Goal: Information Seeking & Learning: Check status

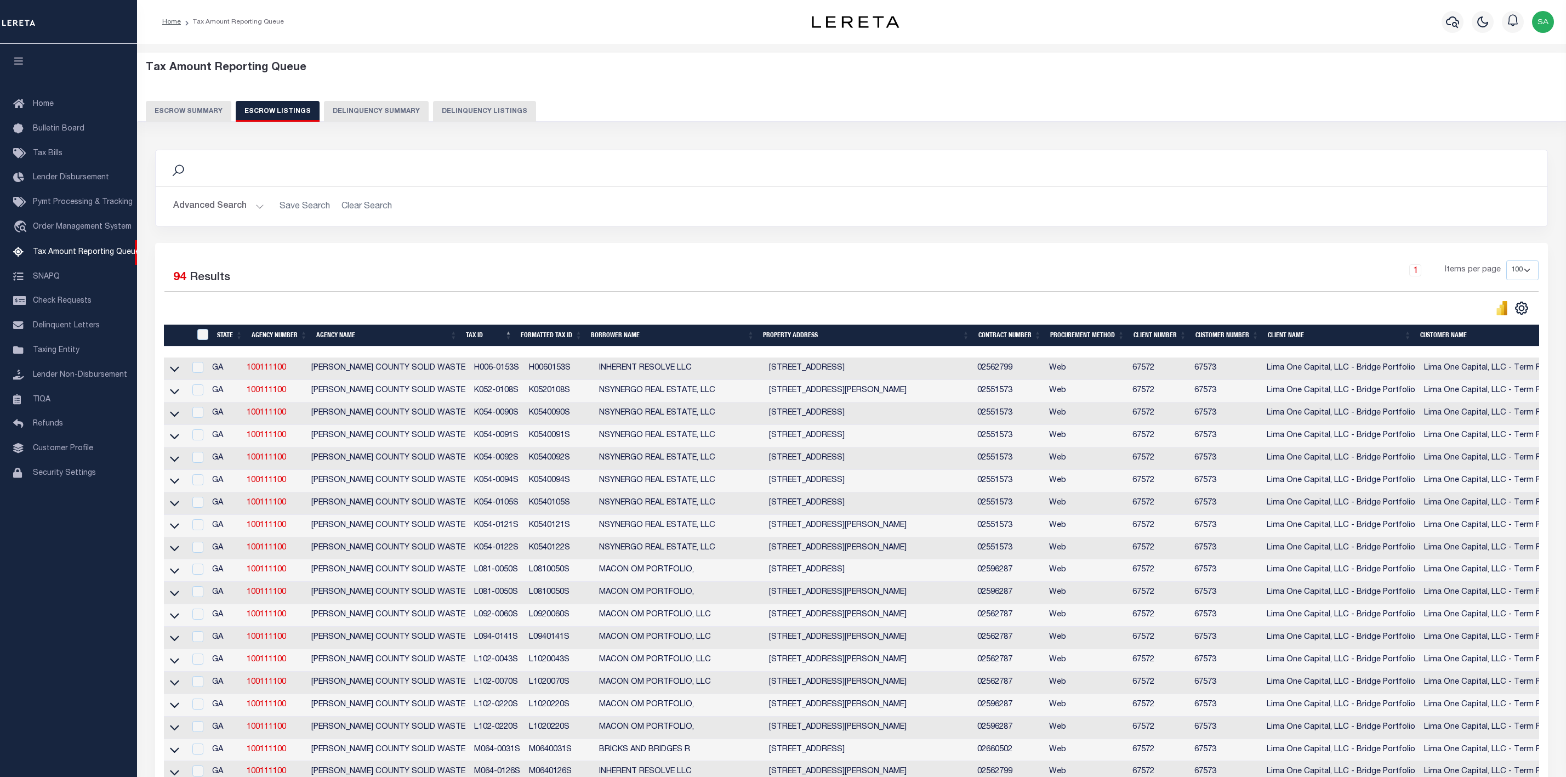
select select "100"
click at [168, 109] on button "Escrow Summary" at bounding box center [189, 111] width 86 height 21
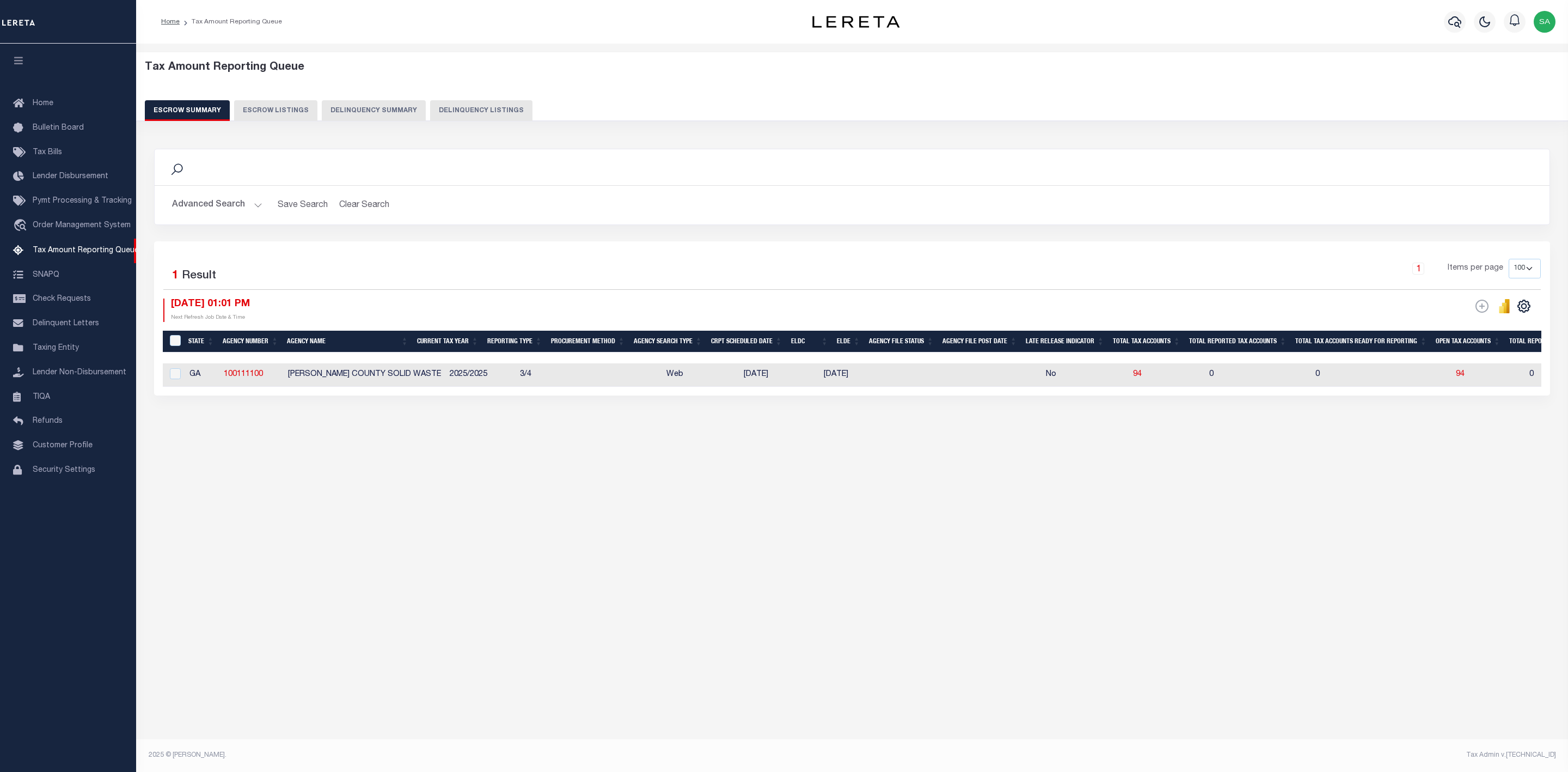
click at [232, 202] on button "Advanced Search" at bounding box center [216, 205] width 90 height 21
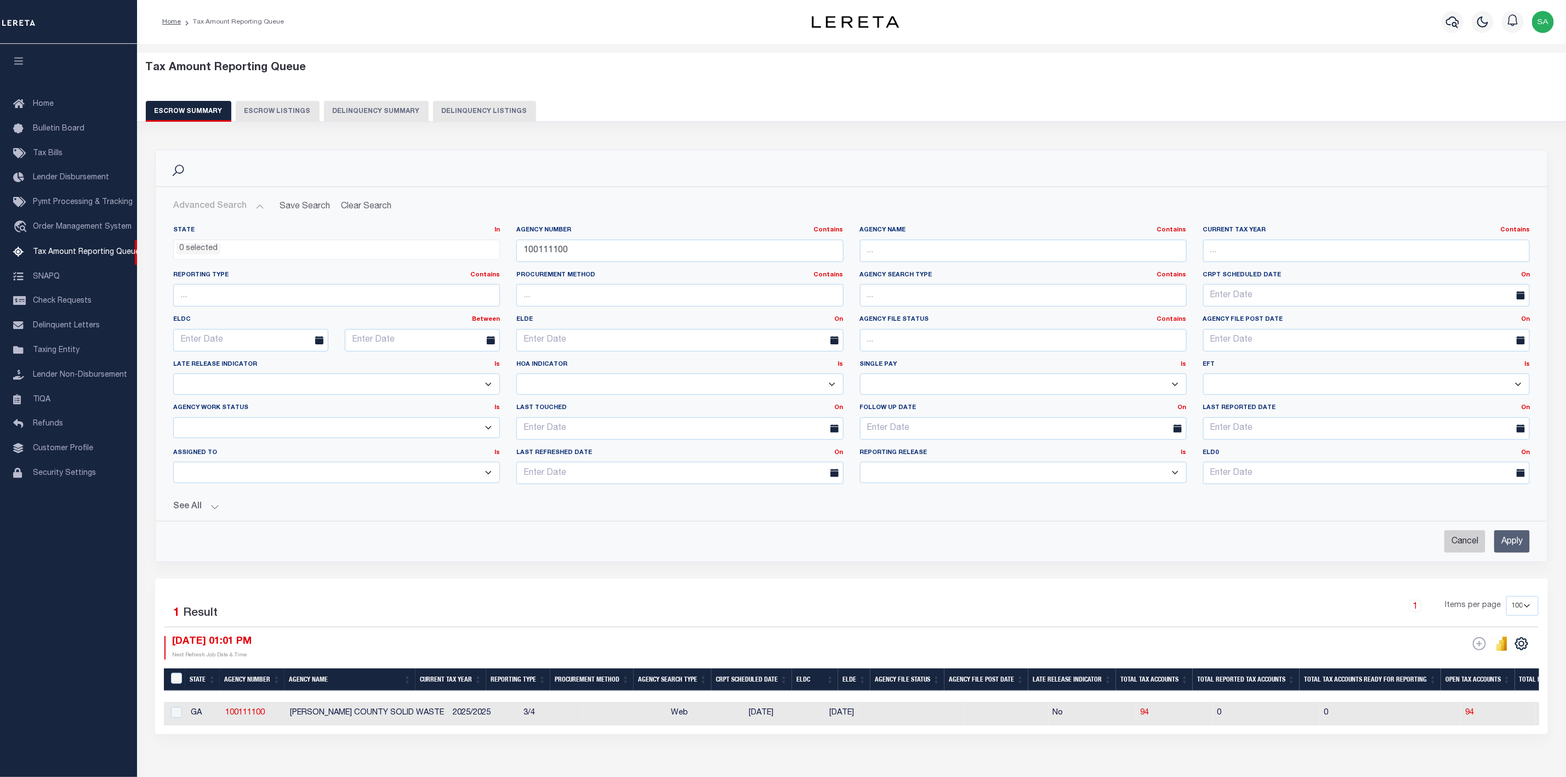
click at [1464, 548] on input "Cancel" at bounding box center [1465, 541] width 41 height 22
checkbox input "true"
select select
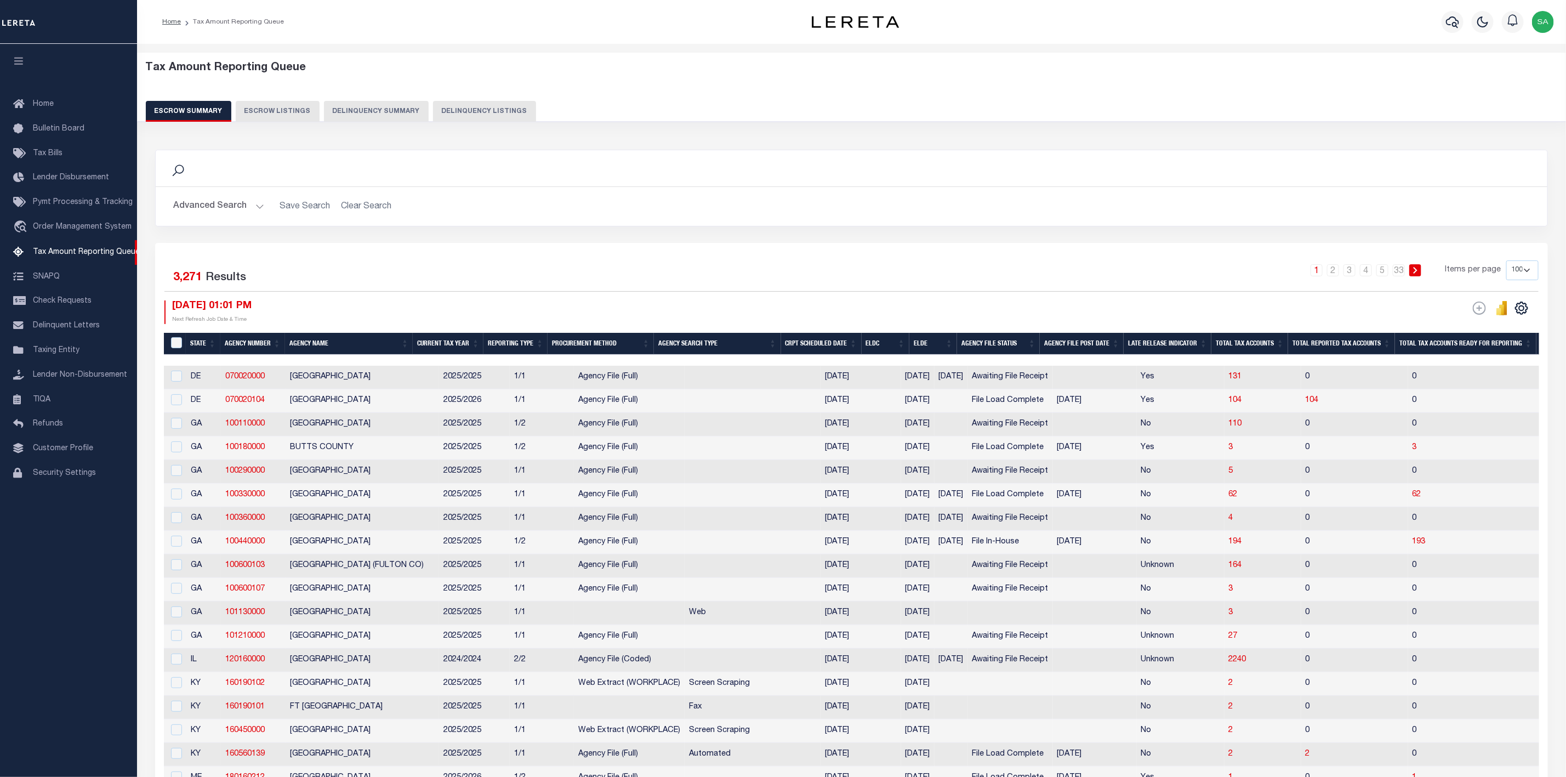
click at [227, 208] on button "Advanced Search" at bounding box center [218, 206] width 91 height 21
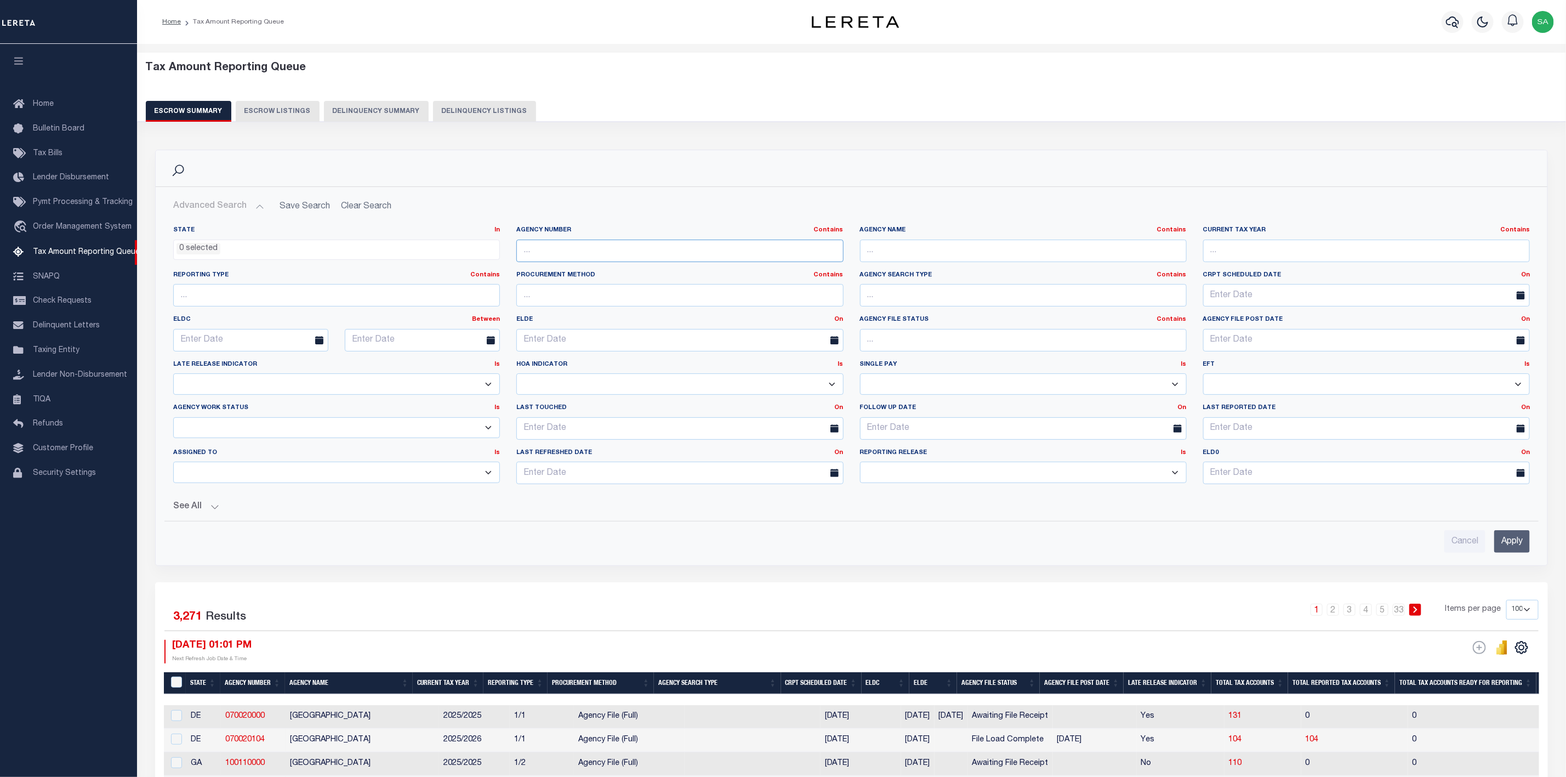
click at [701, 247] on input "text" at bounding box center [679, 251] width 327 height 22
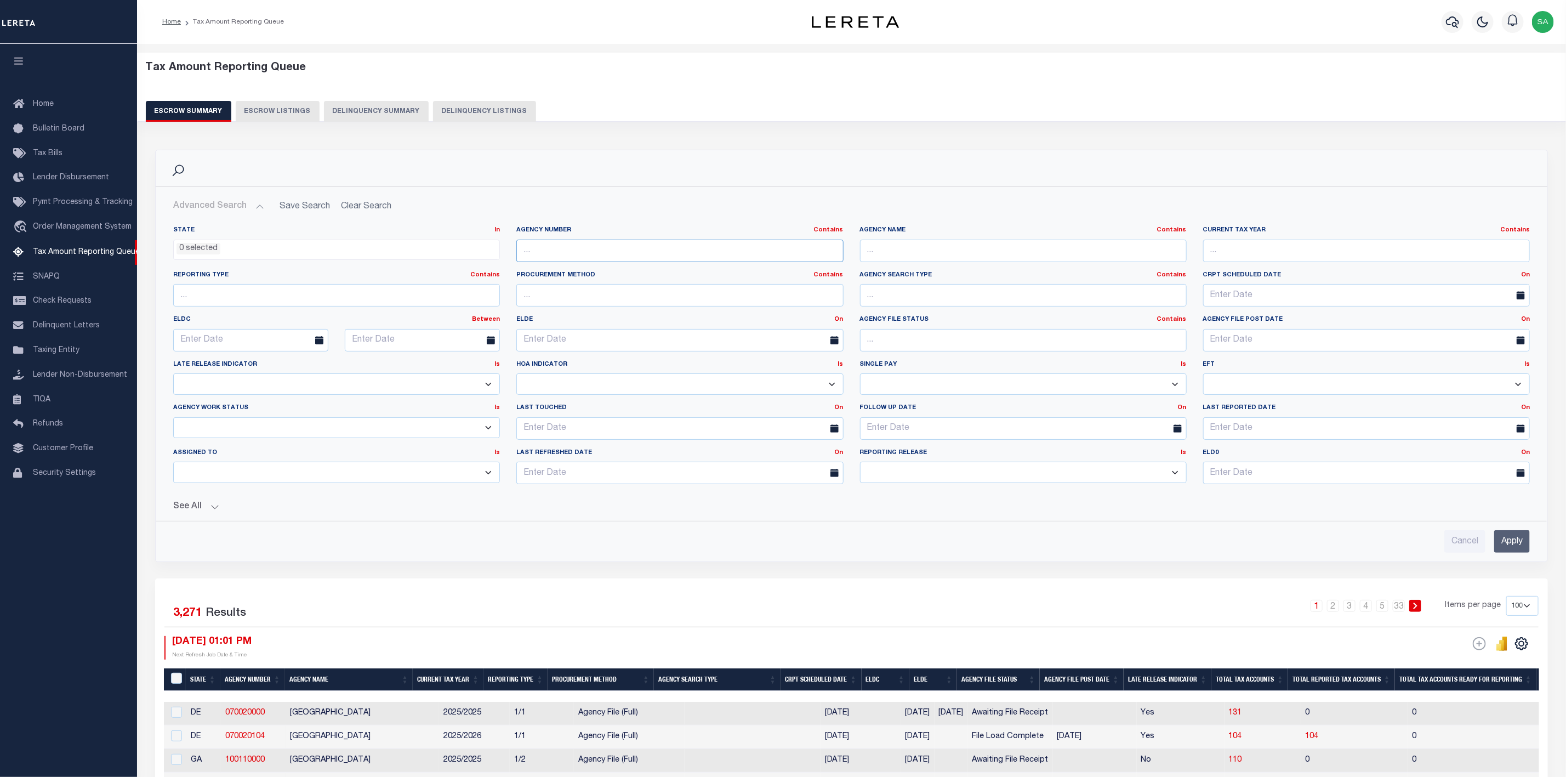
paste input "310330692"
type input "310330692"
drag, startPoint x: 1520, startPoint y: 558, endPoint x: 1521, endPoint y: 544, distance: 13.8
click at [1521, 552] on input "Apply" at bounding box center [1513, 541] width 36 height 22
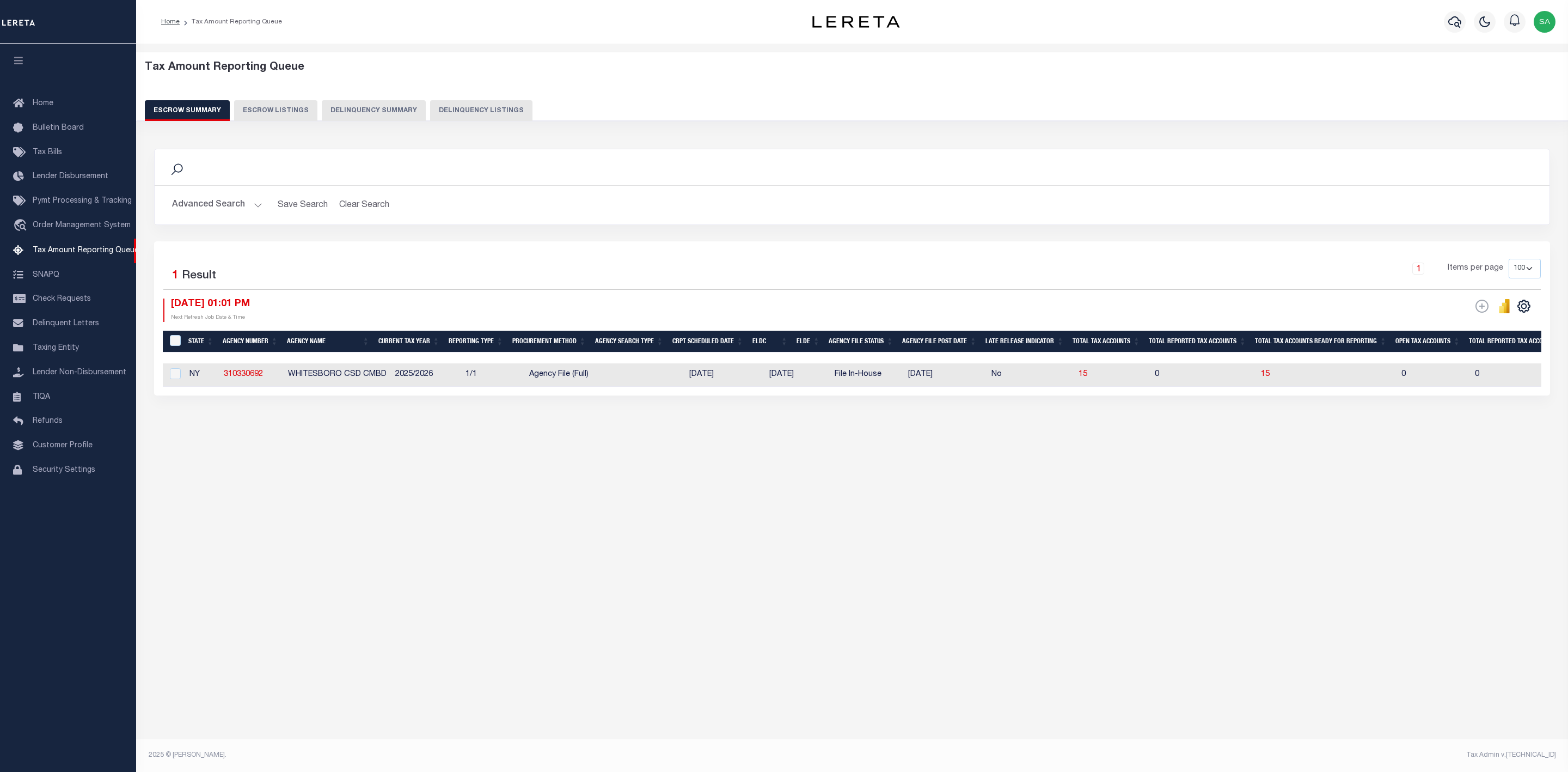
click at [1406, 378] on td "0" at bounding box center [1434, 376] width 73 height 24
checkbox input "true"
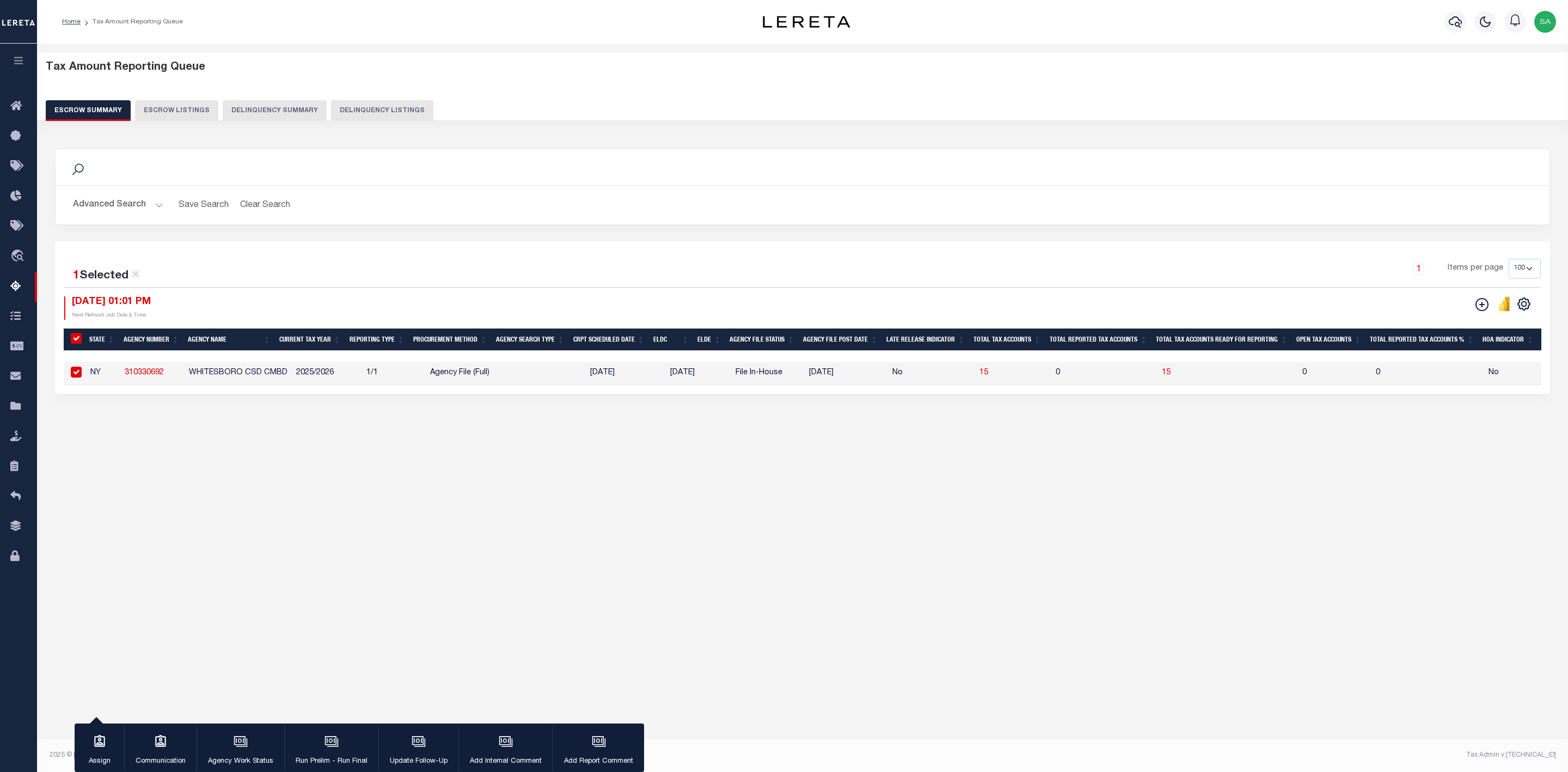
click at [888, 519] on div "Tax Amount Reporting Queue Escrow Summary Escrow Listings In" at bounding box center [802, 390] width 1531 height 695
click at [157, 213] on button "Advanced Search" at bounding box center [117, 205] width 90 height 21
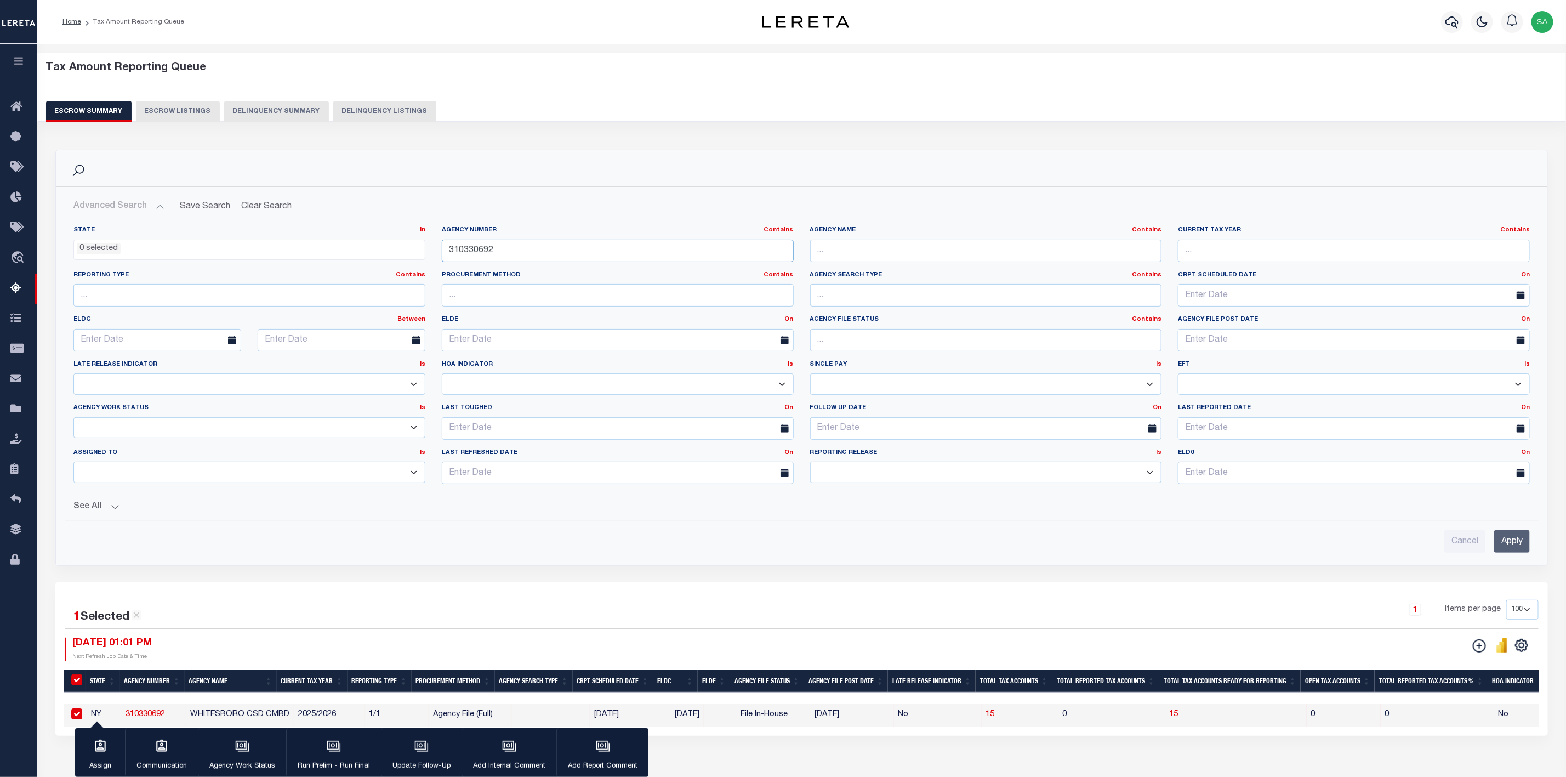
click at [677, 248] on input "310330692" at bounding box center [618, 251] width 352 height 22
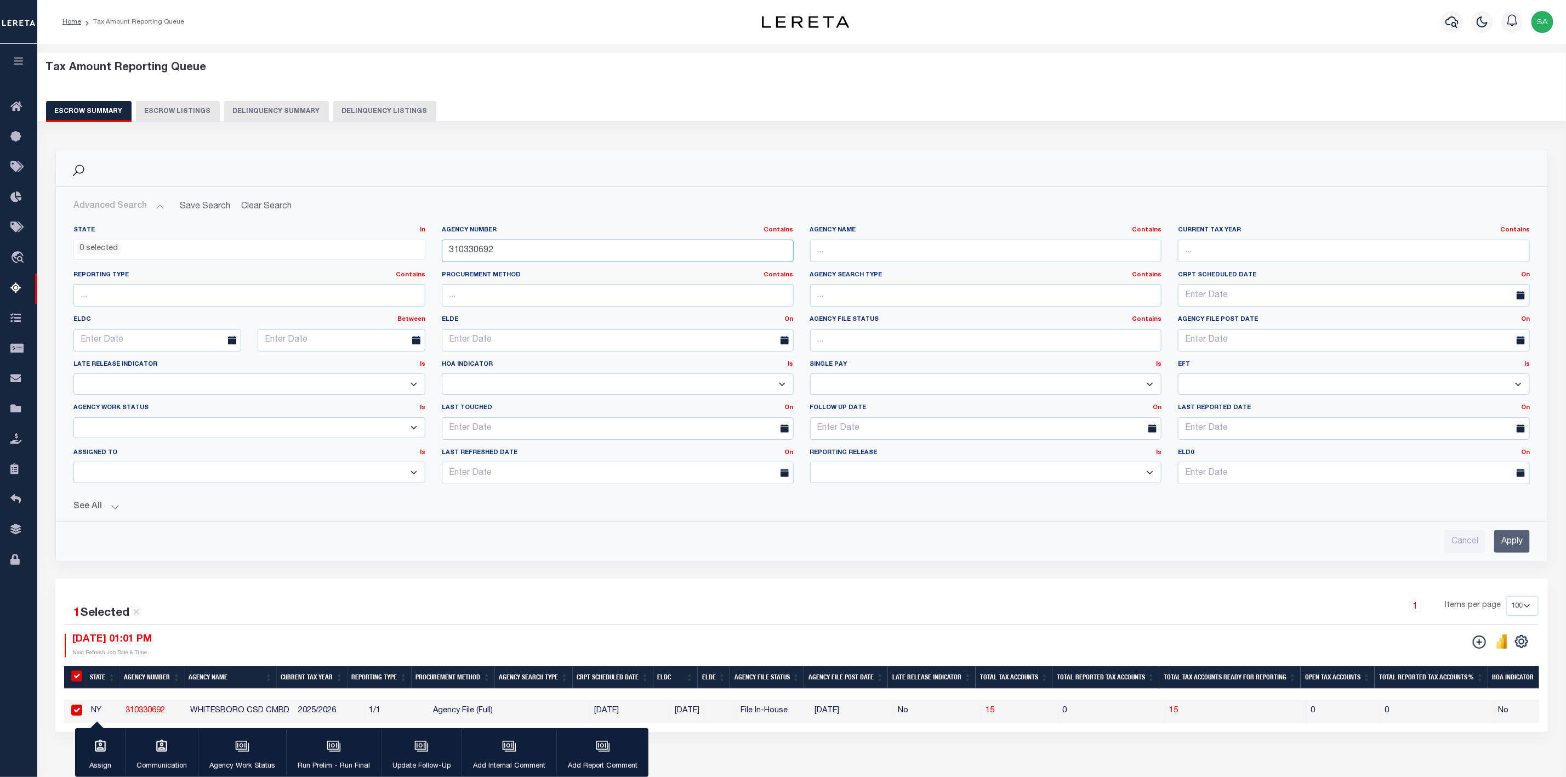
paste input "420655"
click at [124, 507] on button "See All" at bounding box center [801, 507] width 1457 height 10
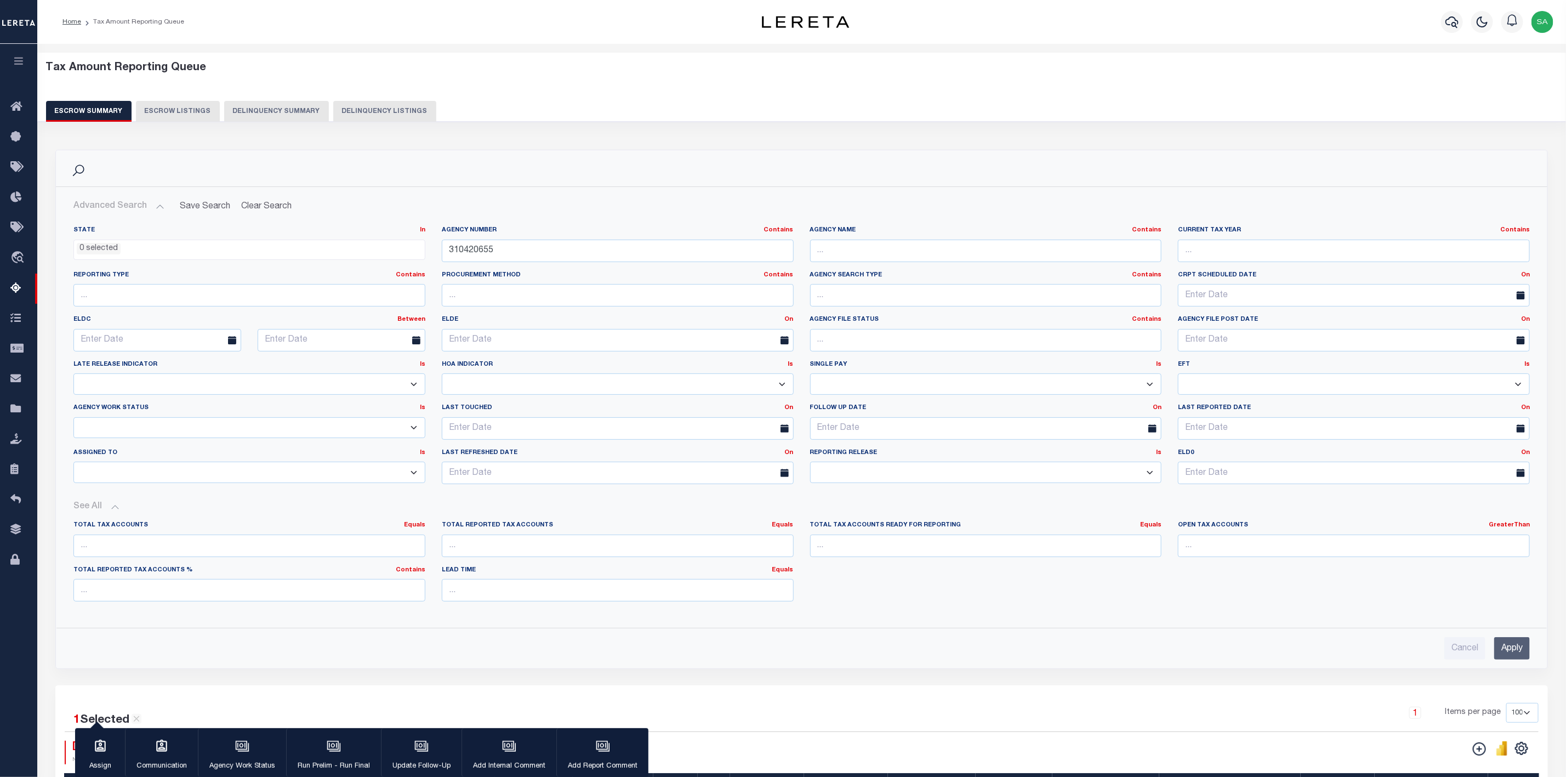
click at [1506, 655] on input "Apply" at bounding box center [1513, 648] width 36 height 22
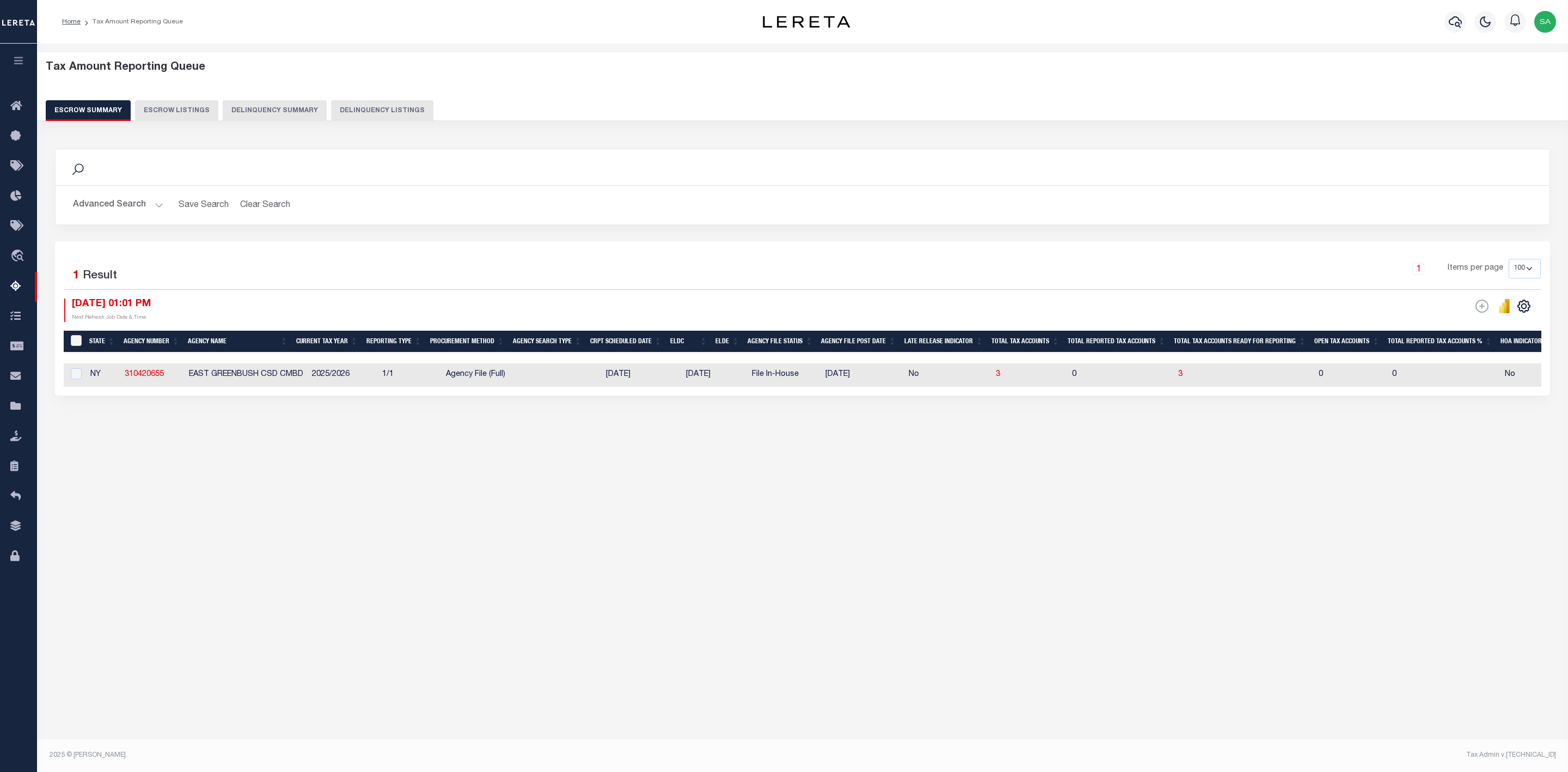
click at [99, 210] on button "Advanced Search" at bounding box center [117, 205] width 90 height 21
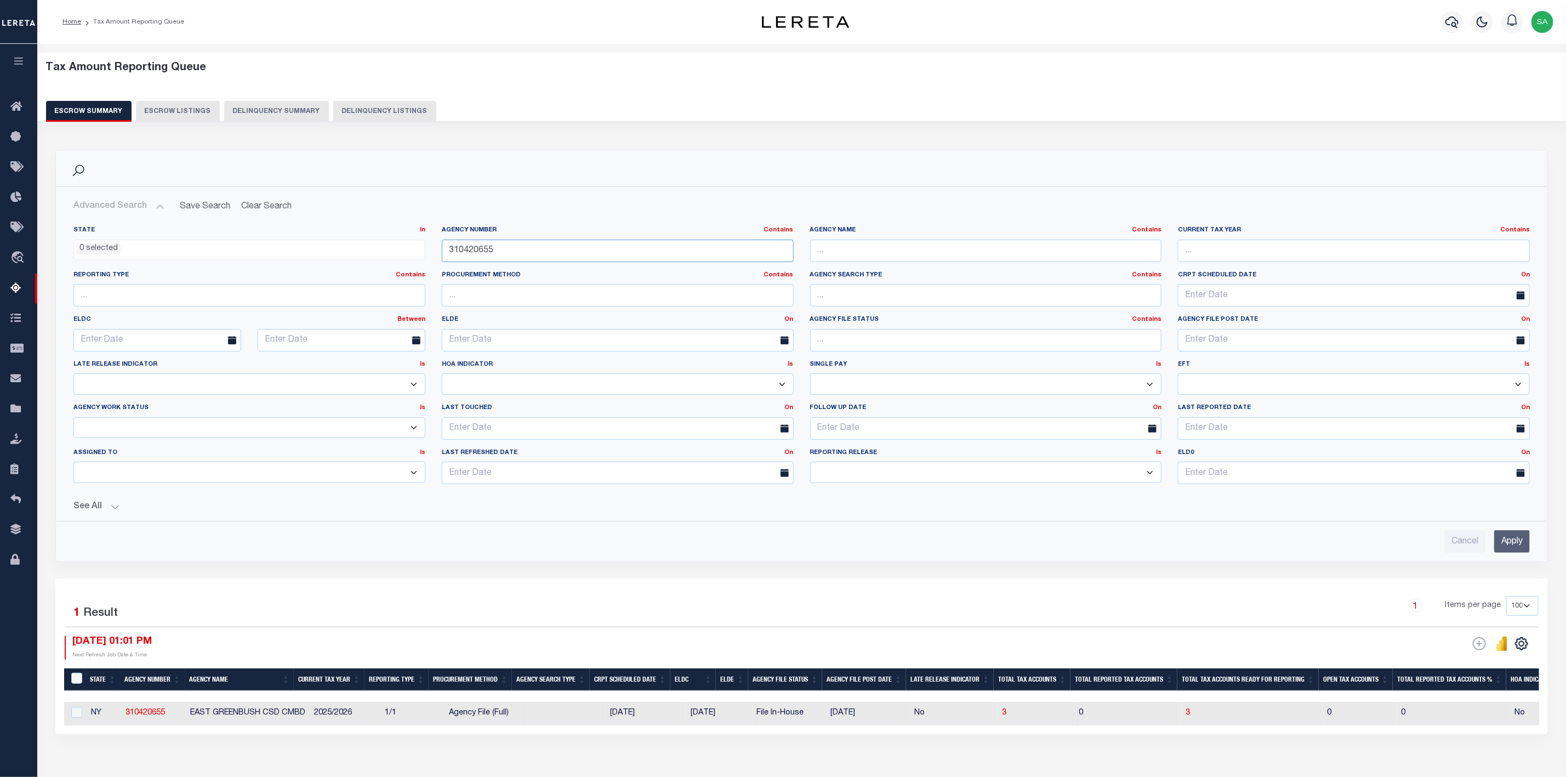
drag, startPoint x: 530, startPoint y: 254, endPoint x: 270, endPoint y: 241, distance: 260.2
click at [270, 241] on div "State In In AK AL AR AZ CA CO CT DC DE FL GA GU HI IA ID IL IN KS [GEOGRAPHIC_D…" at bounding box center [801, 359] width 1473 height 267
paste input "70450612"
type input "370450612"
click at [97, 502] on div "See All Total Tax Accounts Equals Equals Is Not Equal To" at bounding box center [801, 502] width 1457 height 19
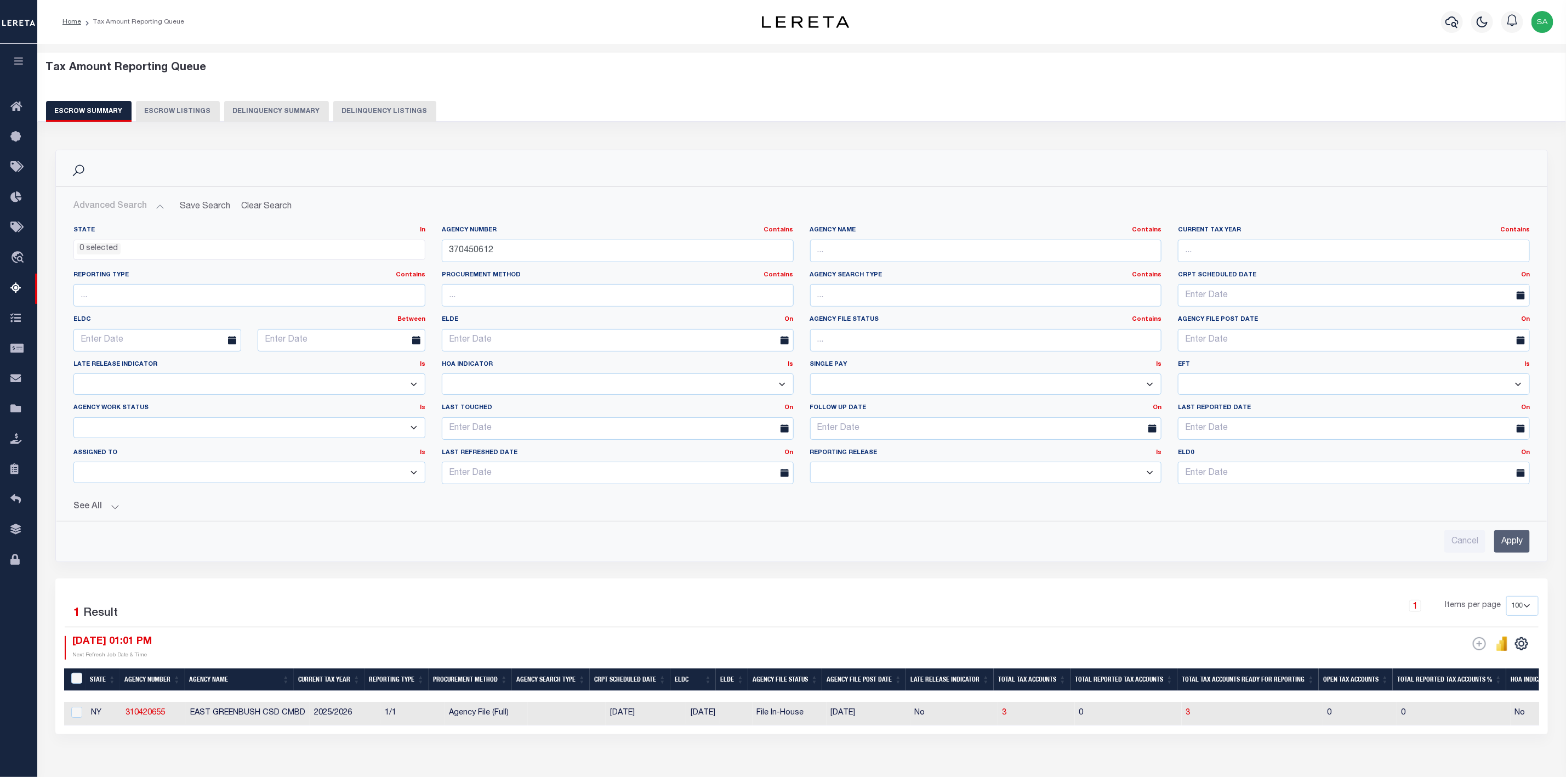
click at [112, 507] on button "See All" at bounding box center [801, 507] width 1457 height 10
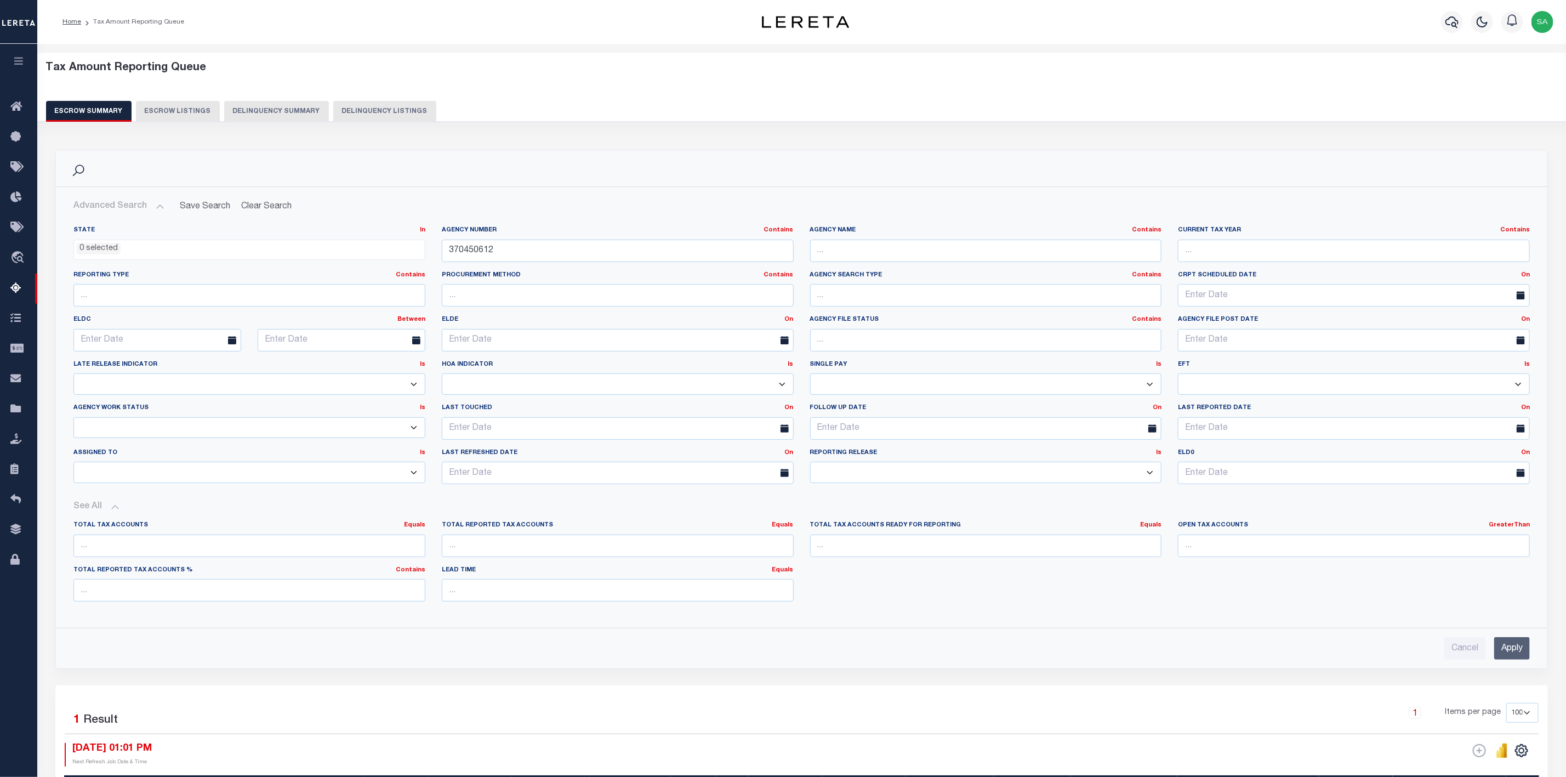
click at [1513, 651] on input "Apply" at bounding box center [1513, 648] width 36 height 22
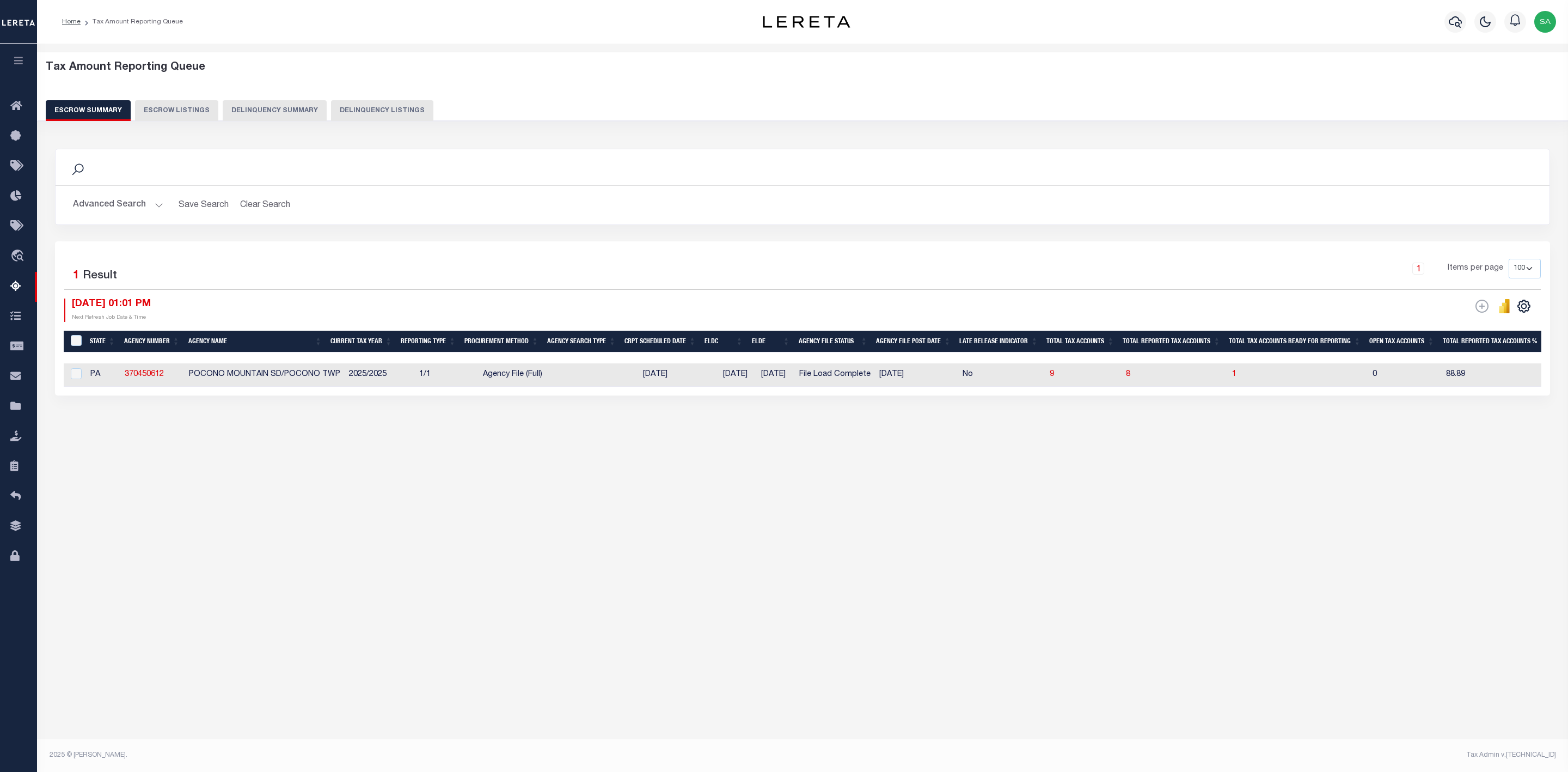
click at [1381, 385] on td "0" at bounding box center [1405, 376] width 73 height 24
checkbox input "true"
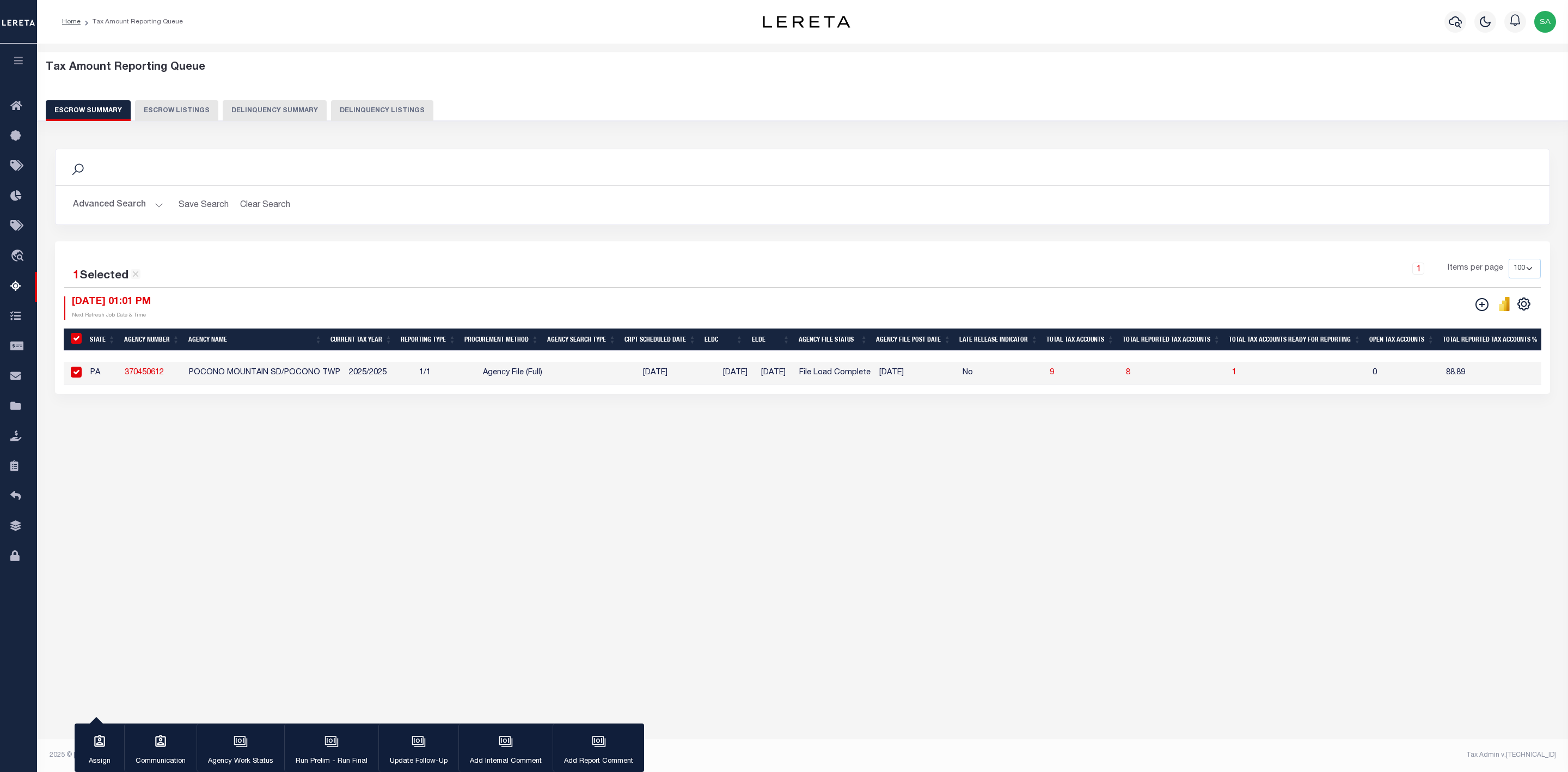
click at [150, 210] on button "Advanced Search" at bounding box center [117, 205] width 90 height 21
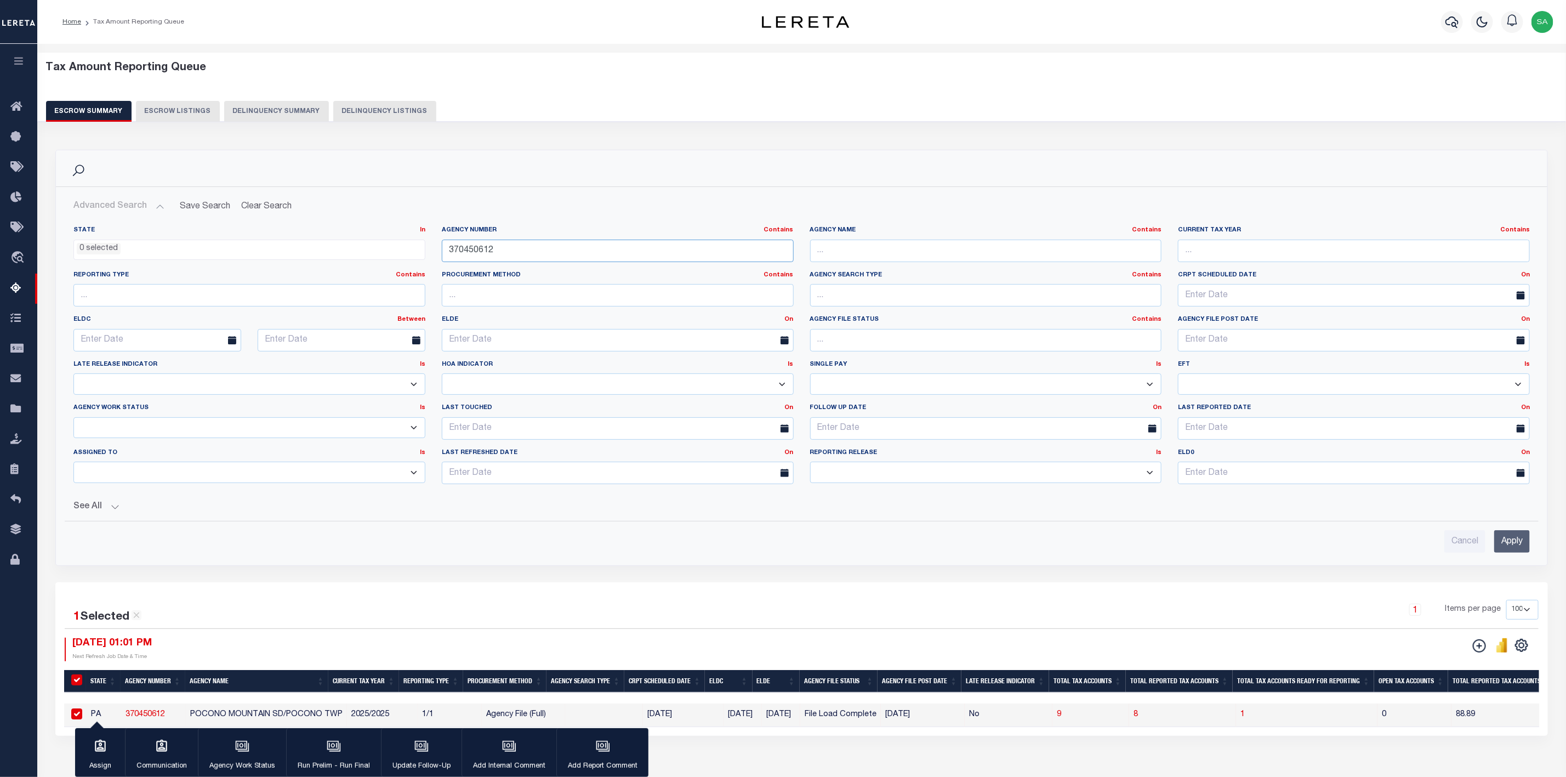
click at [575, 252] on input "370450612" at bounding box center [618, 251] width 352 height 22
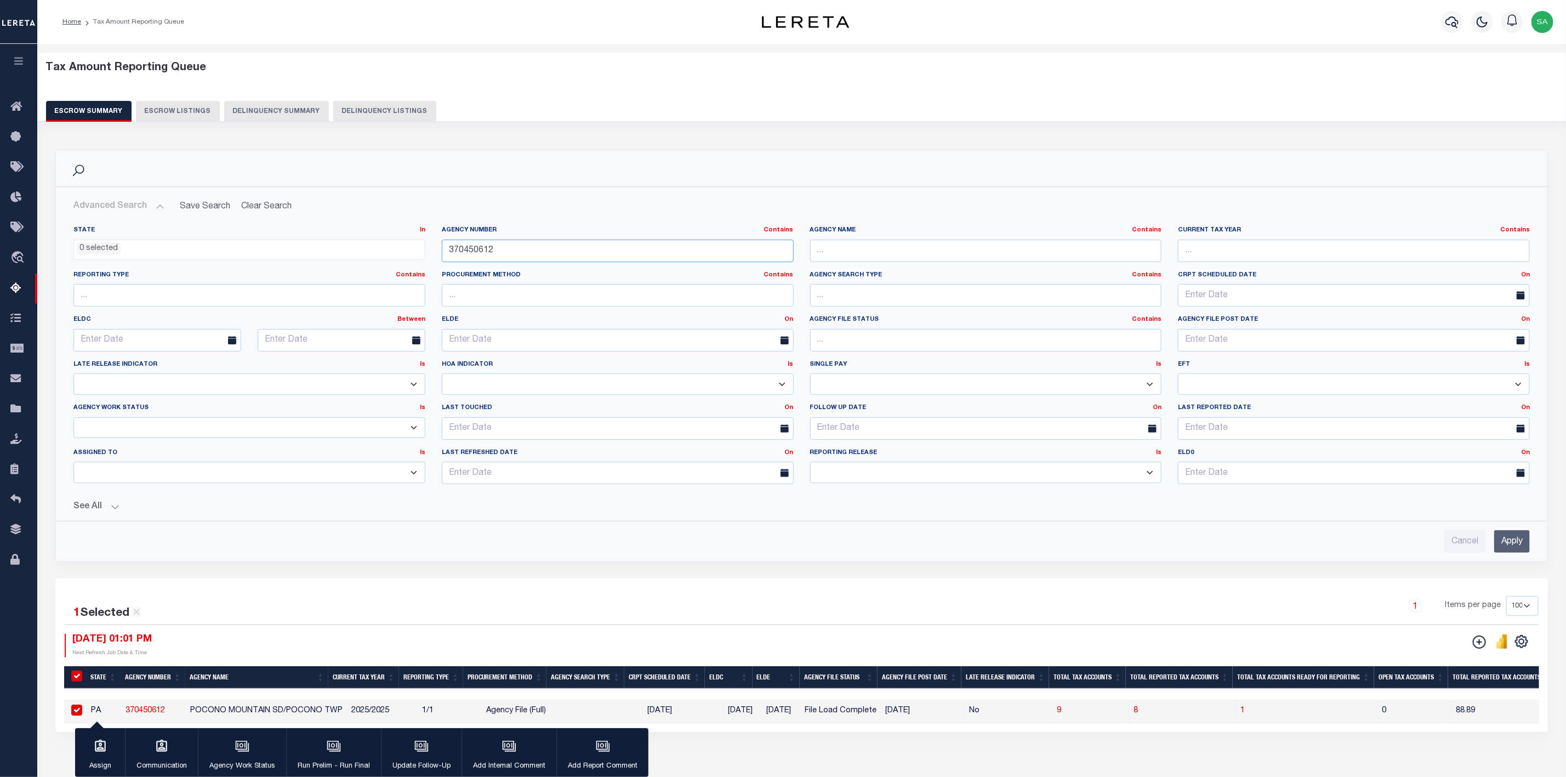
paste input "190090000"
click at [1524, 548] on input "Apply" at bounding box center [1513, 541] width 36 height 22
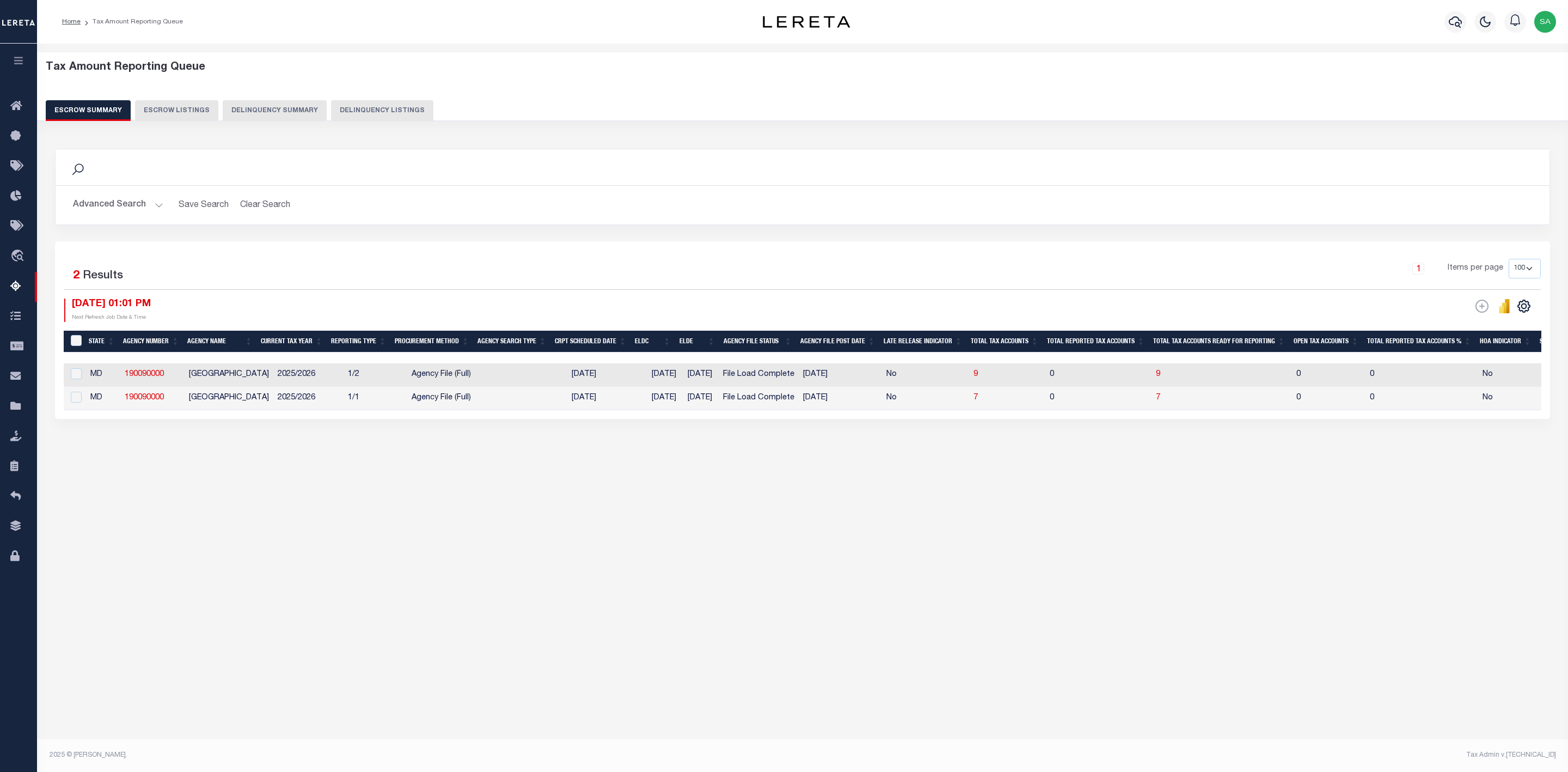
click at [141, 208] on button "Advanced Search" at bounding box center [117, 205] width 90 height 21
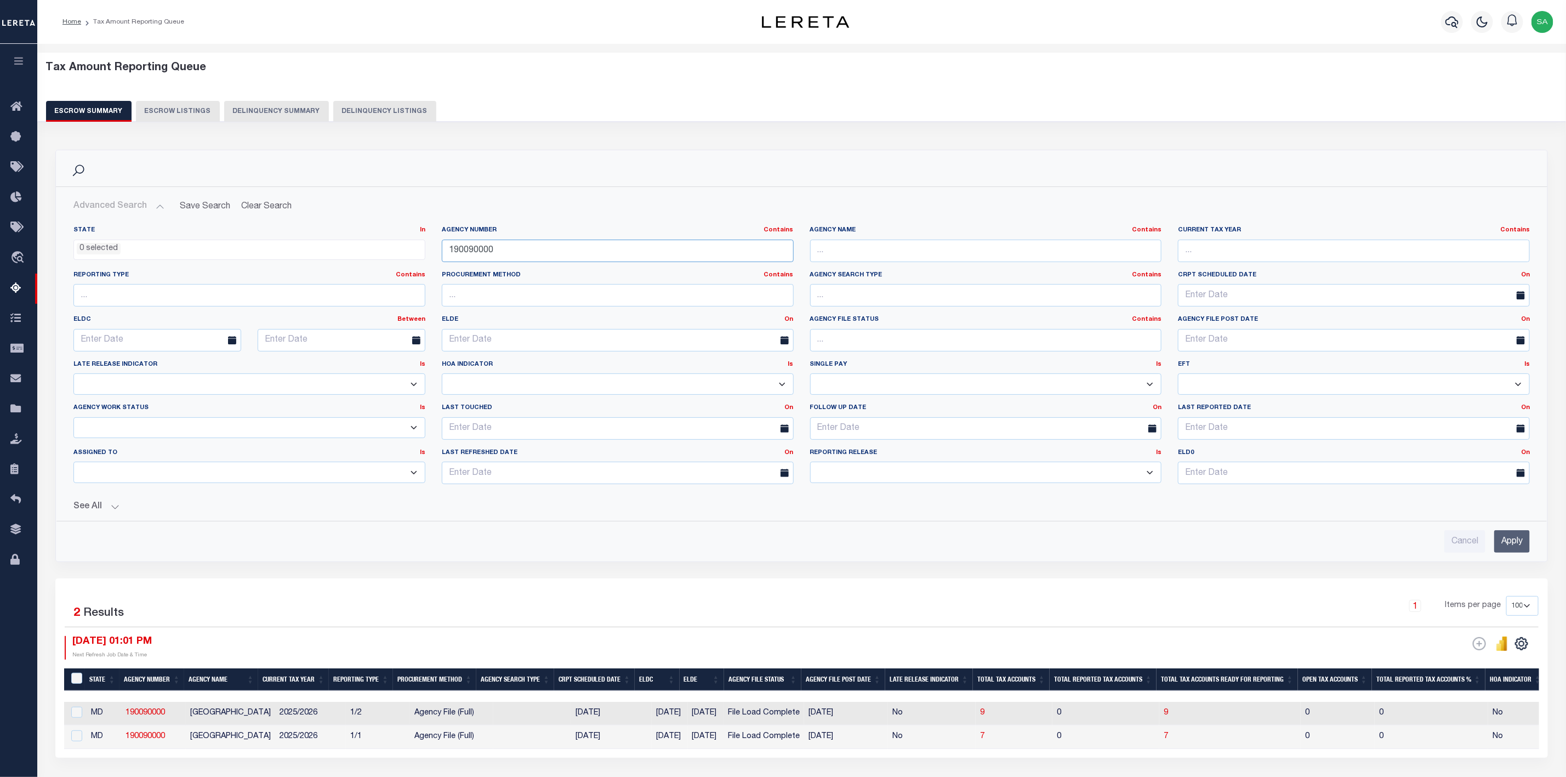
drag, startPoint x: 527, startPoint y: 255, endPoint x: 380, endPoint y: 252, distance: 147.0
click at [379, 252] on div "State In In AK AL AR AZ CA CO CT DC DE FL GA GU HI IA ID IL IN KS [GEOGRAPHIC_D…" at bounding box center [801, 359] width 1473 height 267
paste input "310330603"
click at [1509, 551] on input "Apply" at bounding box center [1513, 541] width 36 height 22
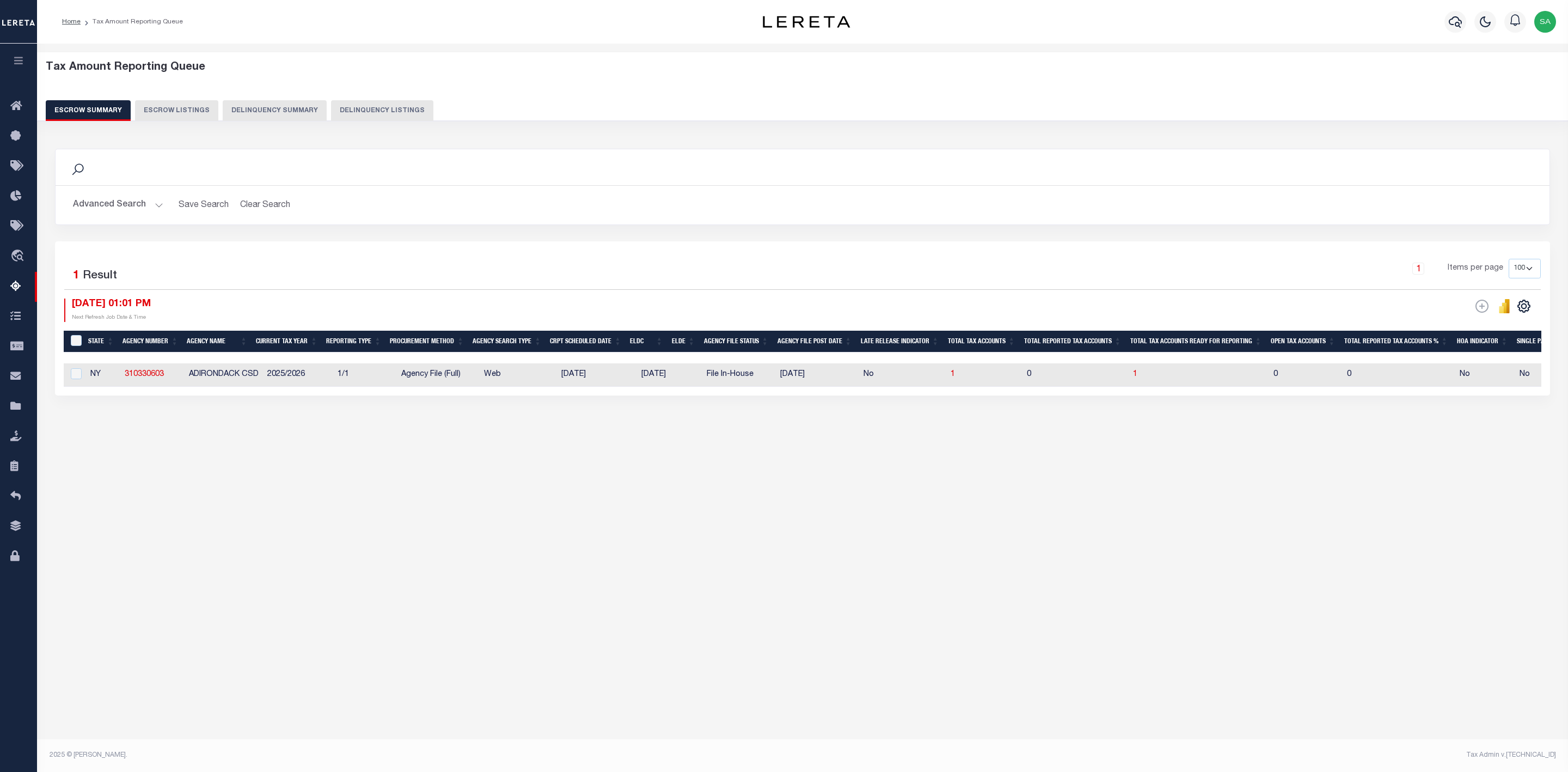
click at [133, 210] on button "Advanced Search" at bounding box center [117, 205] width 90 height 21
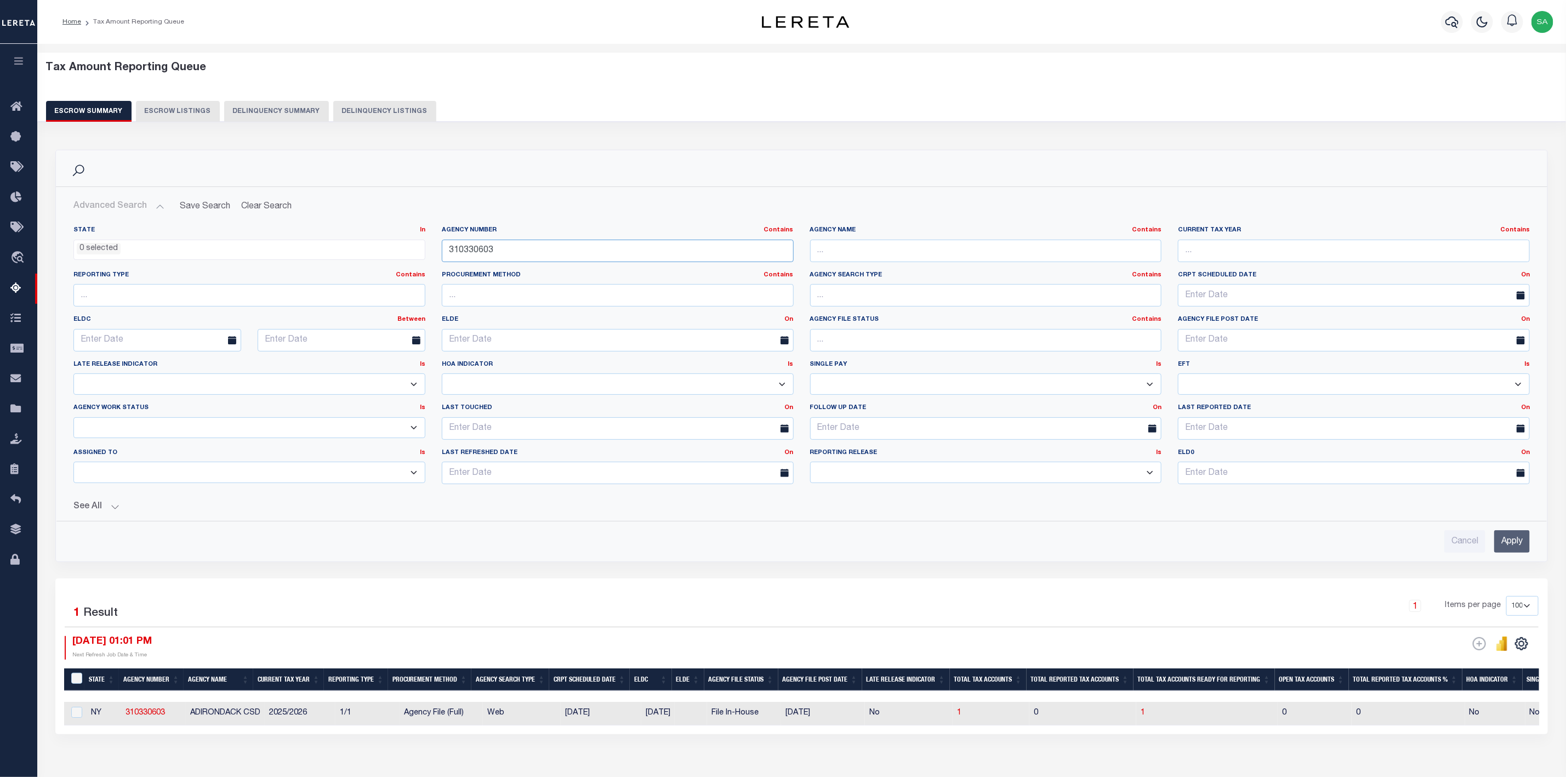
drag, startPoint x: 559, startPoint y: 255, endPoint x: 370, endPoint y: 252, distance: 189.2
click at [372, 251] on div "State In In AK AL AR AZ CA CO CT DC DE FL GA GU HI IA ID IL IN KS [GEOGRAPHIC_D…" at bounding box center [801, 359] width 1473 height 267
paste input "190060000"
click at [1508, 541] on input "Apply" at bounding box center [1513, 541] width 36 height 22
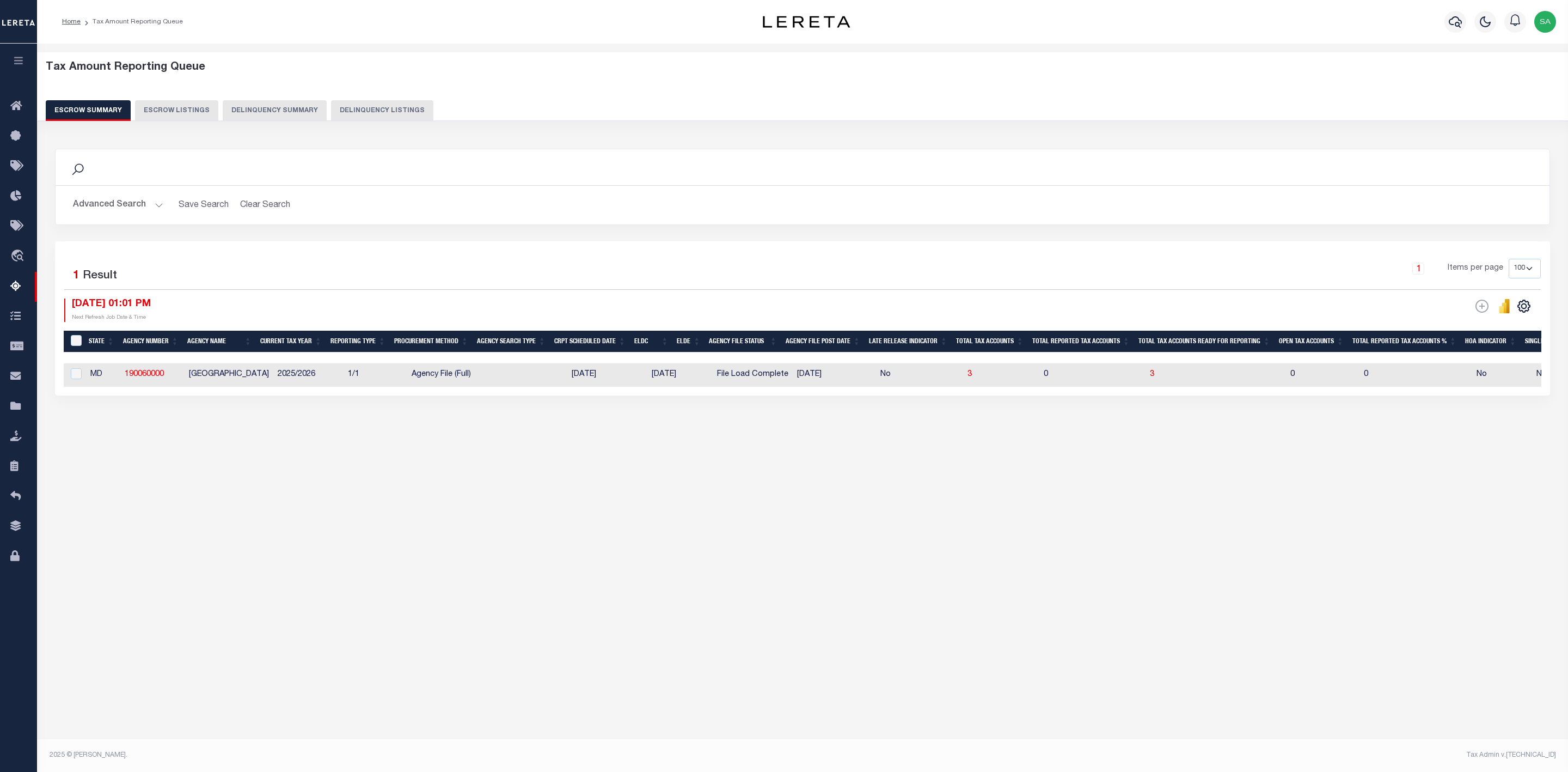
click at [134, 218] on div "Advanced Search Save Search Clear Search EscrowSummaryGridWrapper_dynamictable_…" at bounding box center [802, 205] width 1494 height 39
click at [140, 212] on button "Advanced Search" at bounding box center [117, 205] width 90 height 21
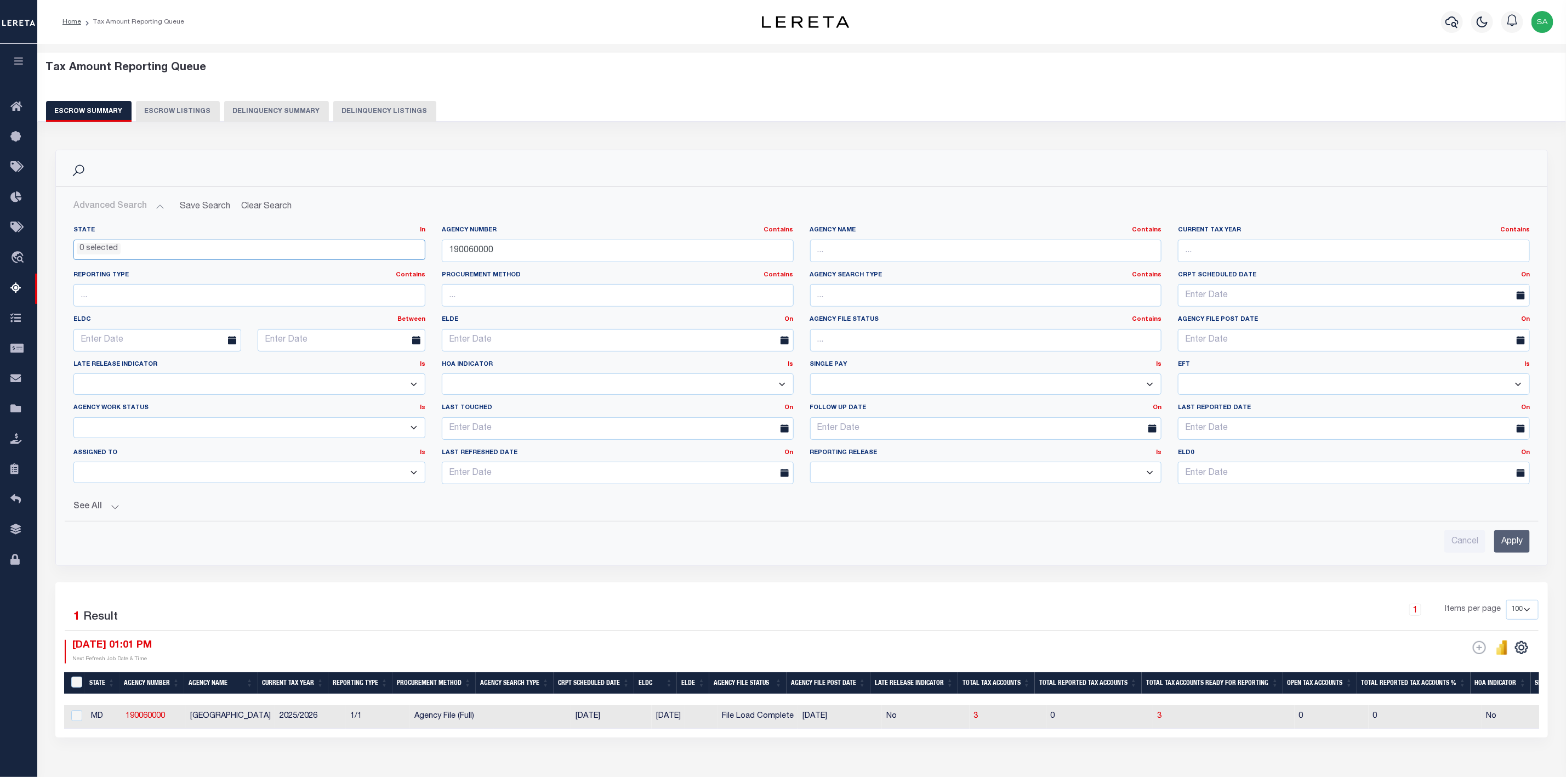
click at [145, 251] on ul "0 selected" at bounding box center [249, 247] width 351 height 15
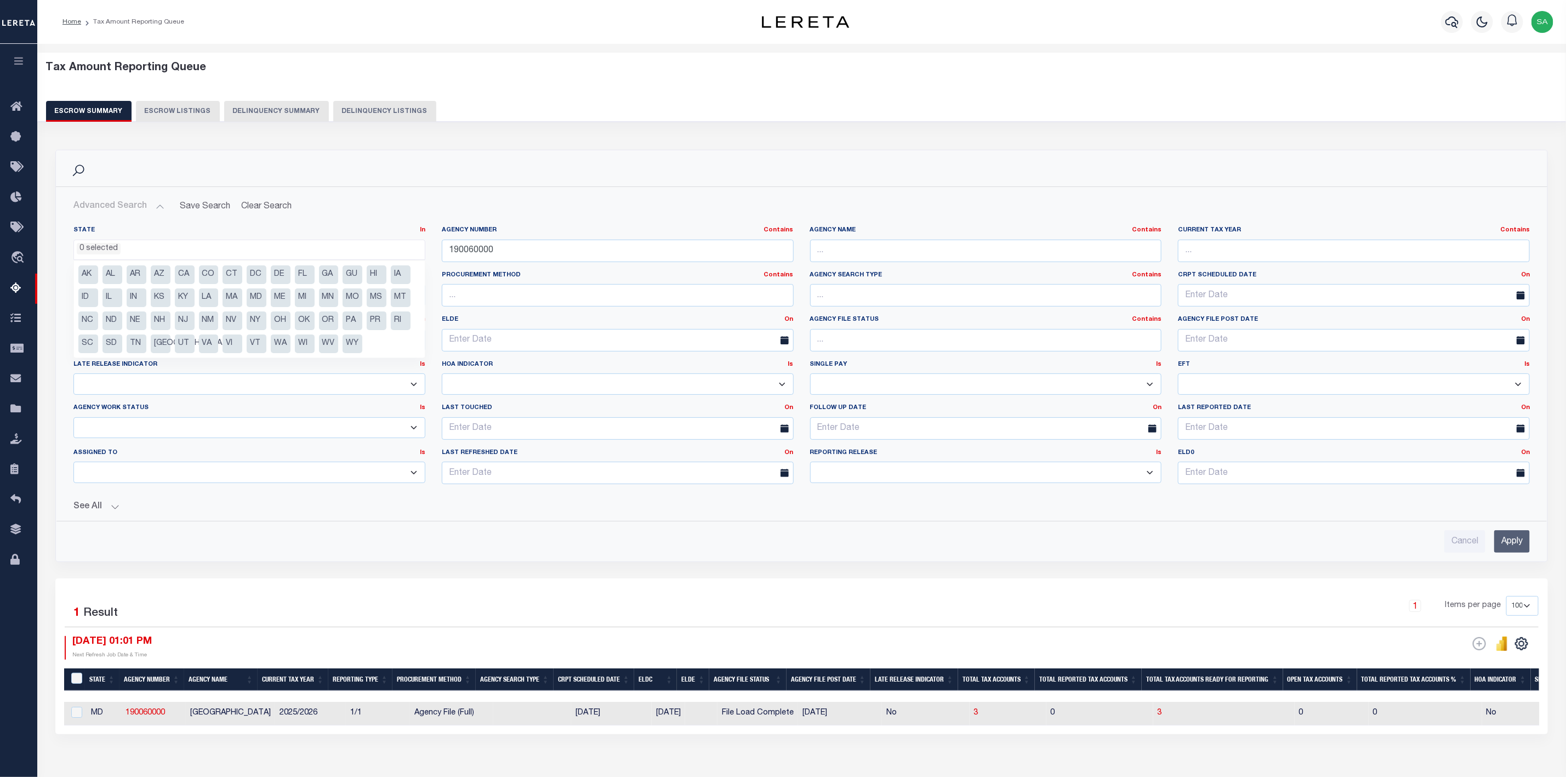
click at [587, 205] on h2 "Advanced Search Save Search Clear Search EscrowSummaryGridWrapper_dynamictable_…" at bounding box center [802, 206] width 1474 height 21
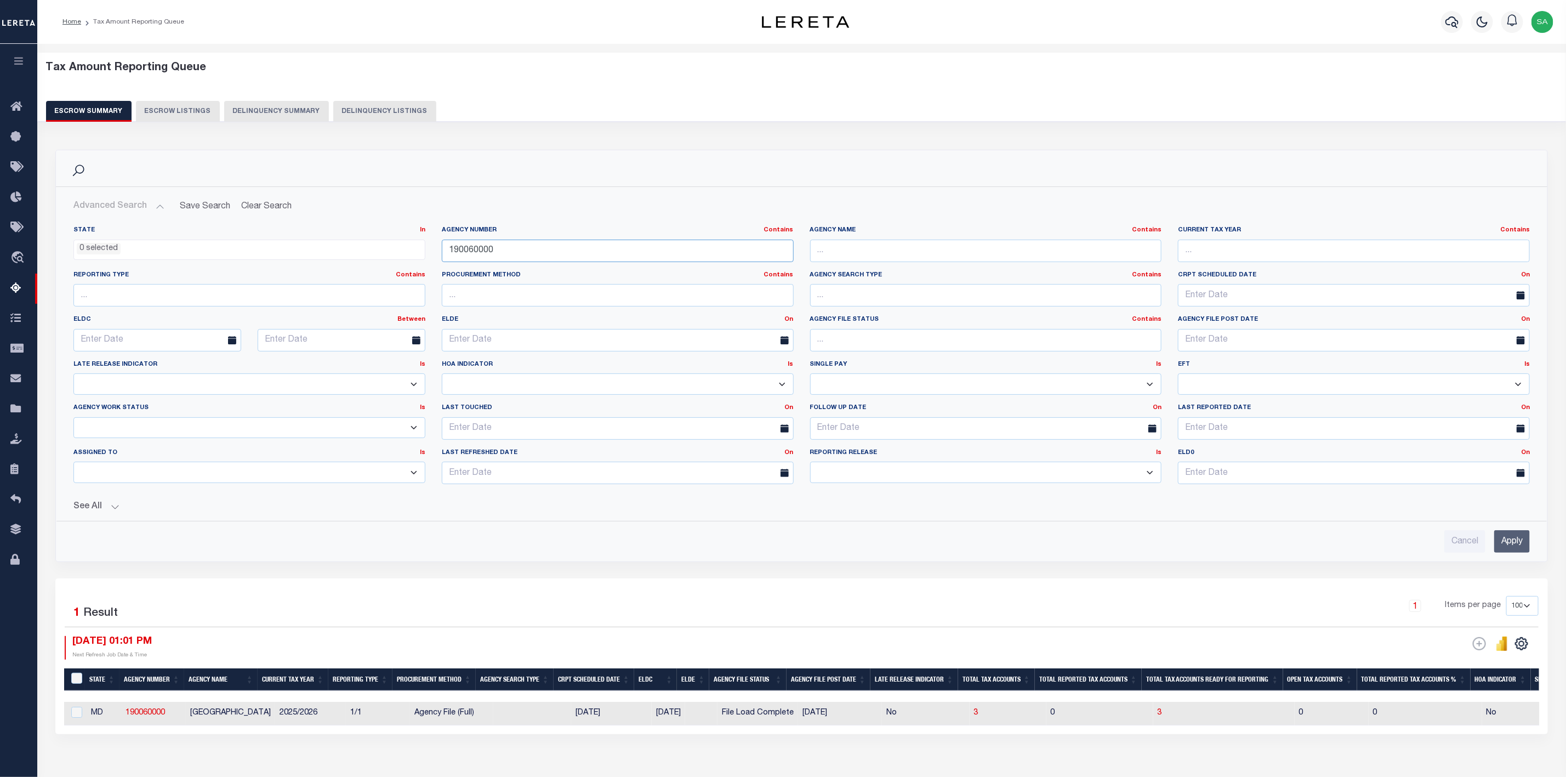
click at [535, 257] on input "190060000" at bounding box center [618, 251] width 352 height 22
paste input "310010601"
click at [1520, 544] on input "Apply" at bounding box center [1513, 541] width 36 height 22
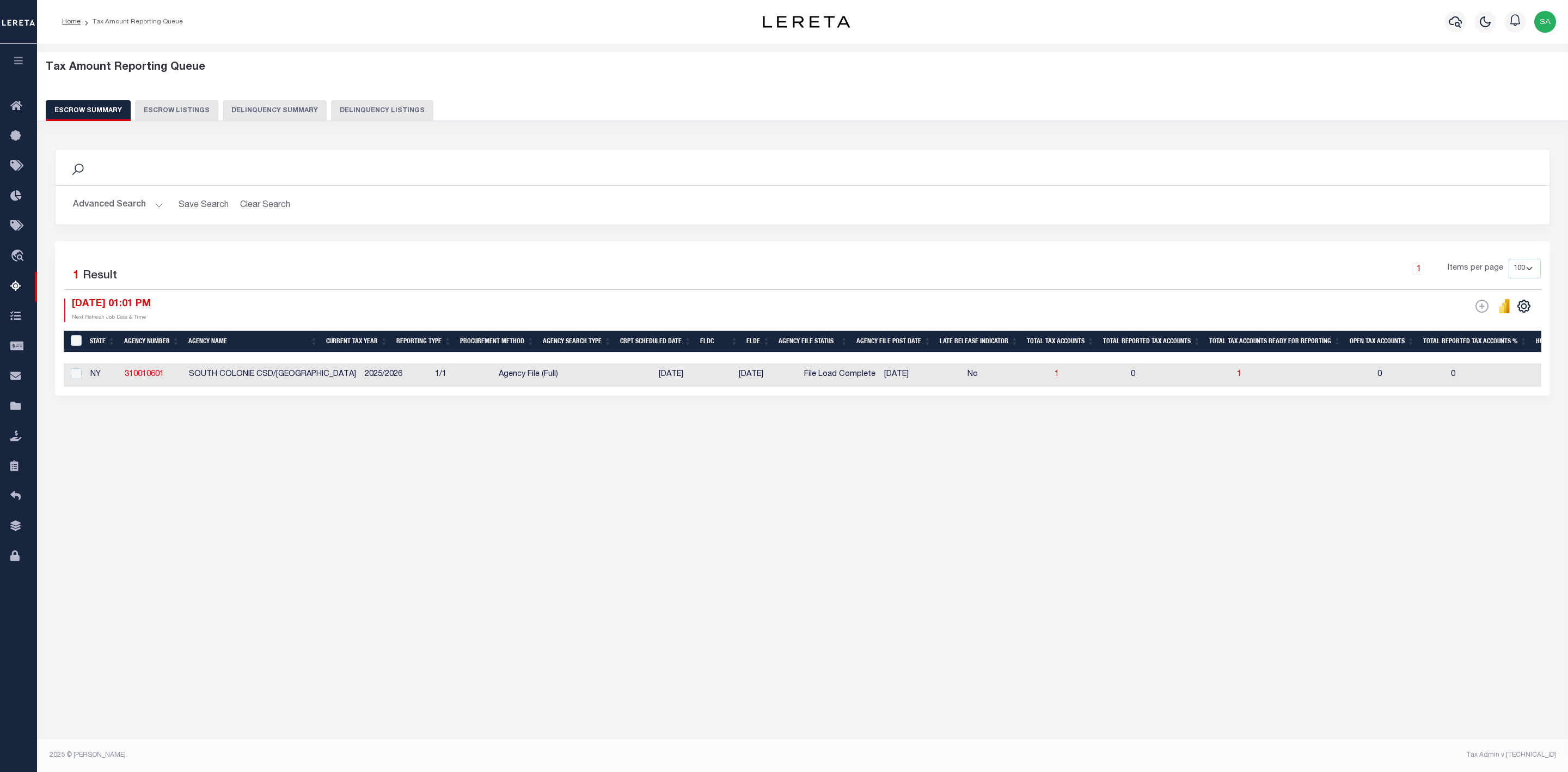
click at [149, 213] on button "Advanced Search" at bounding box center [117, 205] width 90 height 21
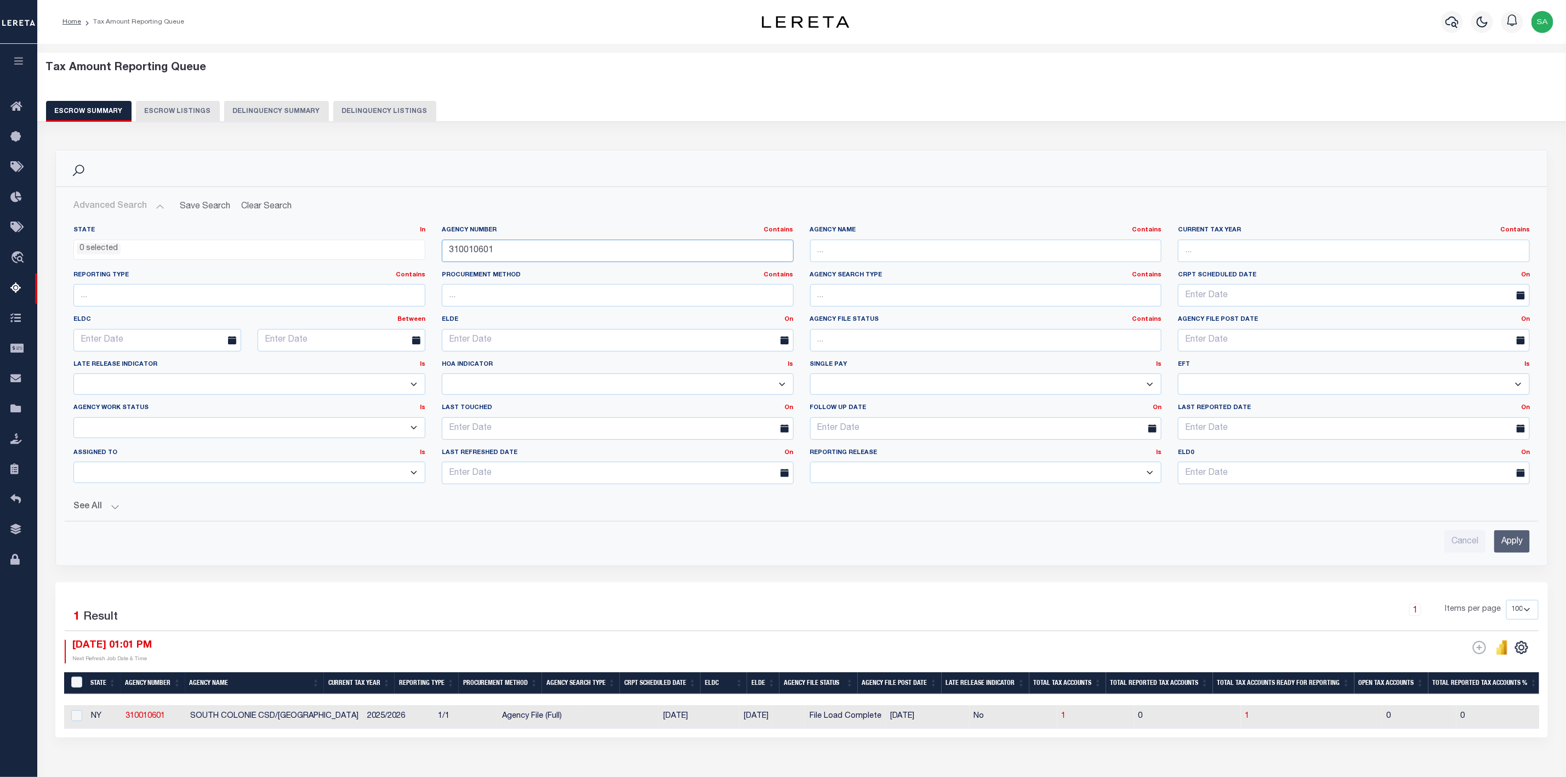
click at [550, 255] on input "310010601" at bounding box center [618, 251] width 352 height 22
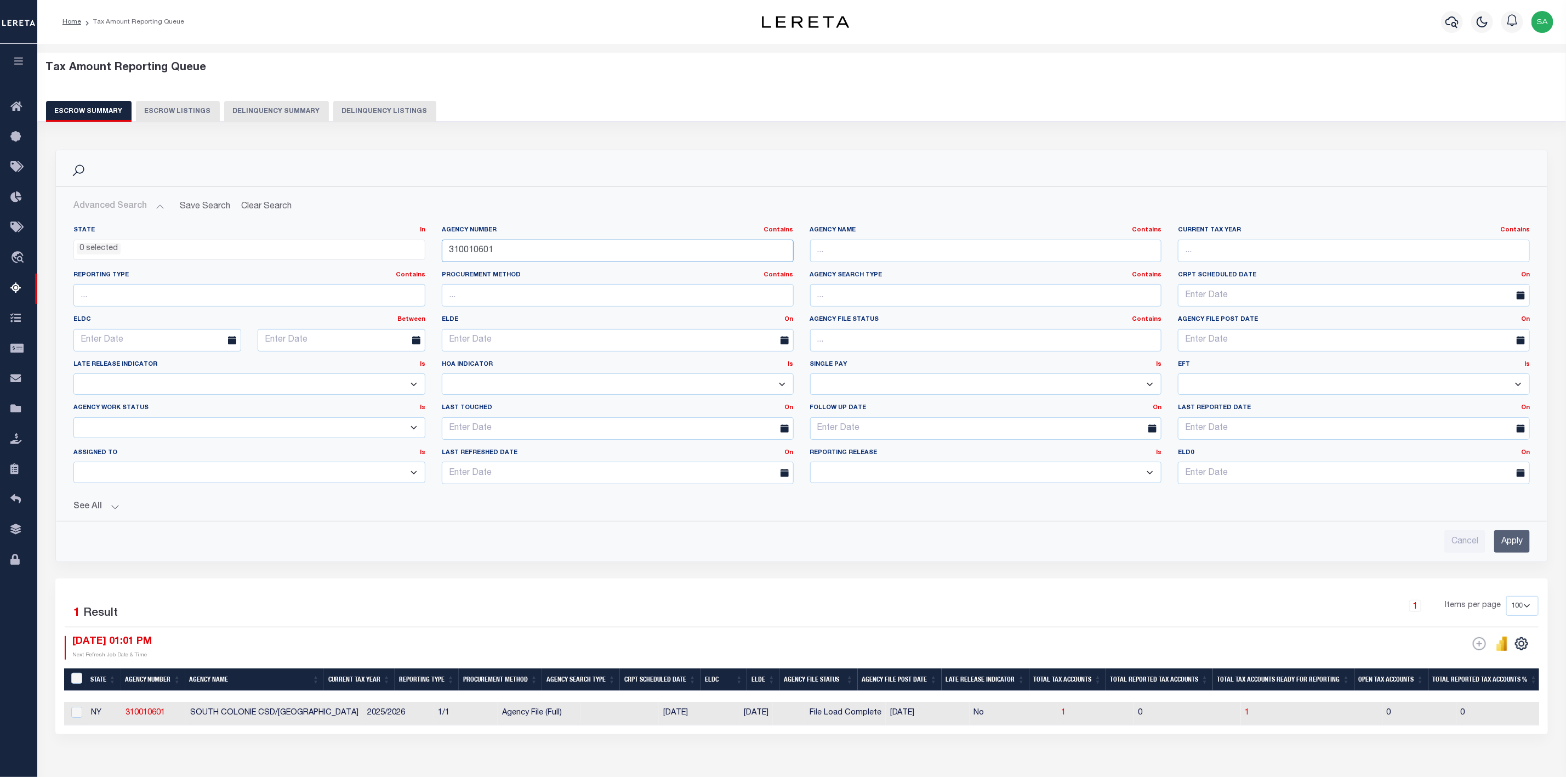
paste input "180040213"
type input "180040213"
click at [1523, 550] on input "Apply" at bounding box center [1513, 541] width 36 height 22
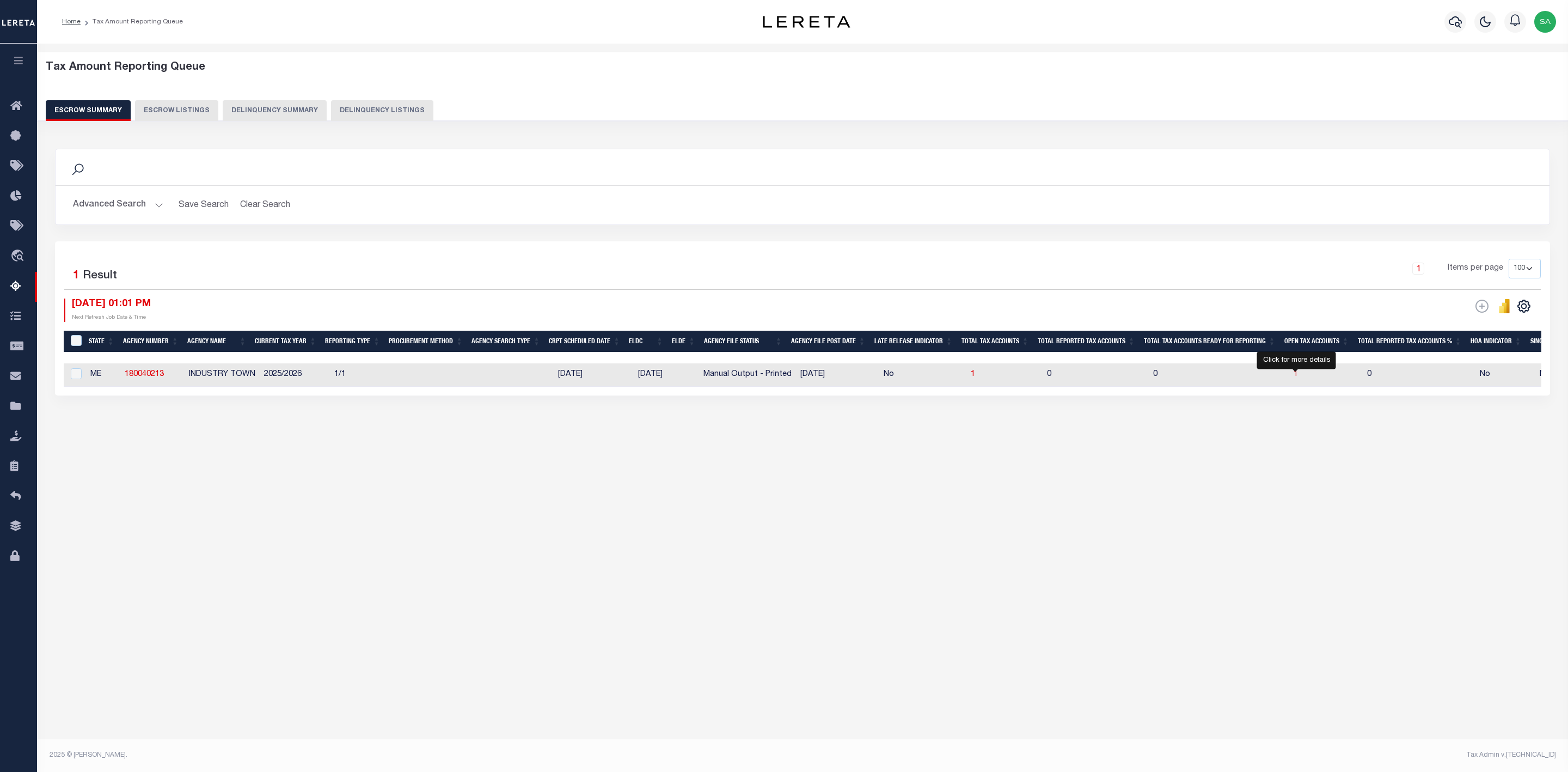
click at [1294, 378] on span "1" at bounding box center [1296, 375] width 4 height 8
select select "100"
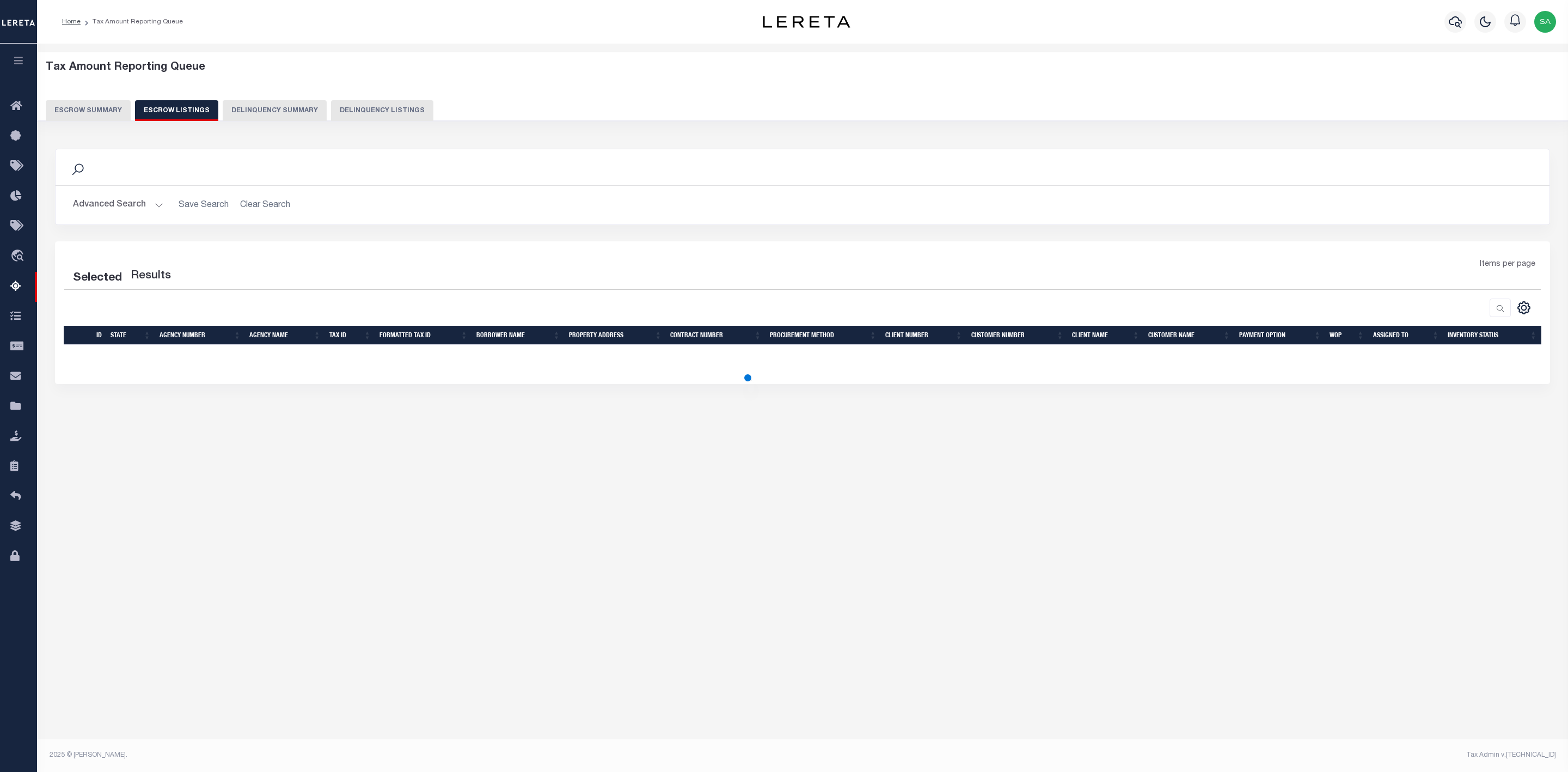
select select "100"
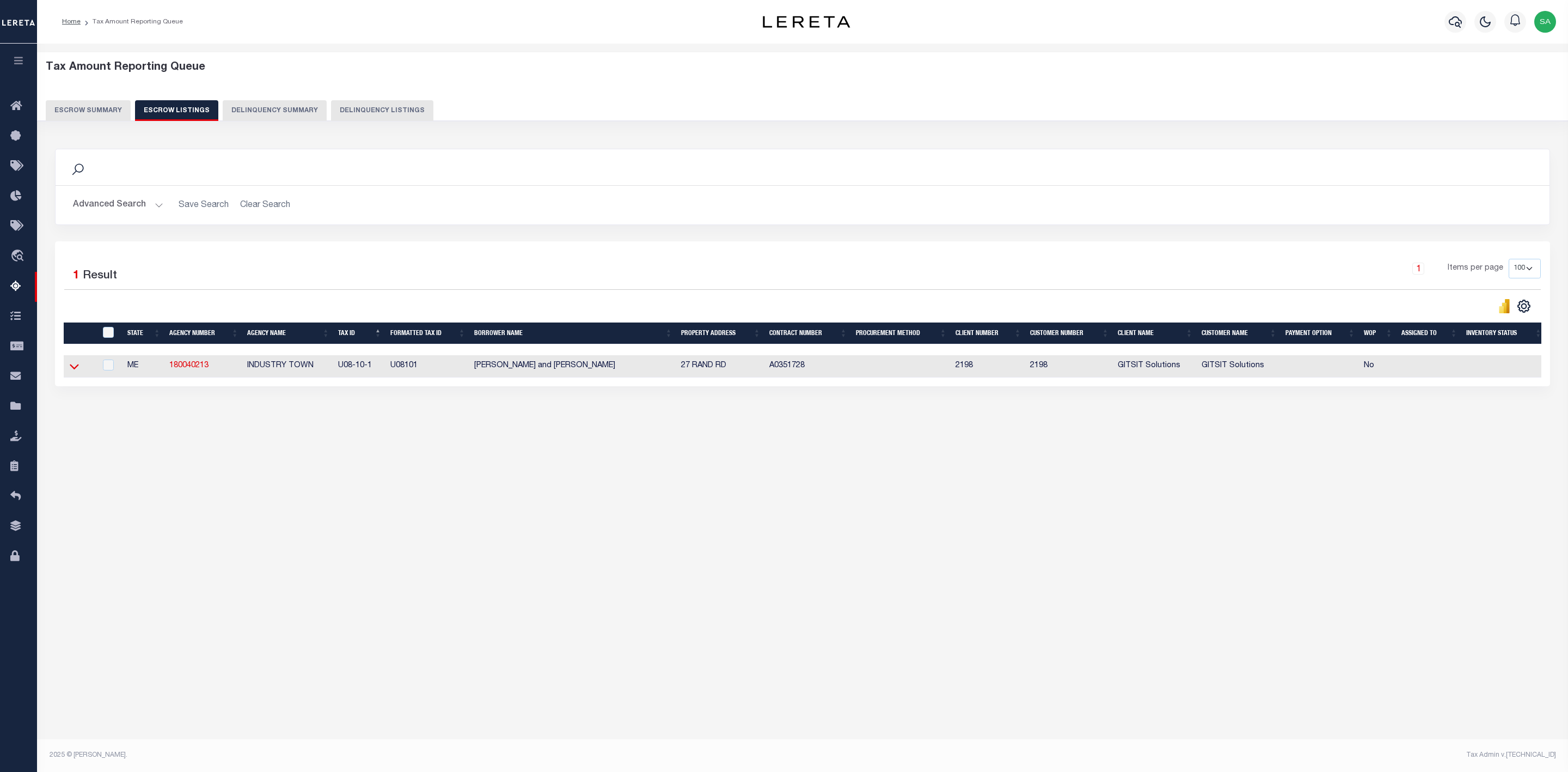
click at [75, 372] on icon at bounding box center [73, 367] width 9 height 12
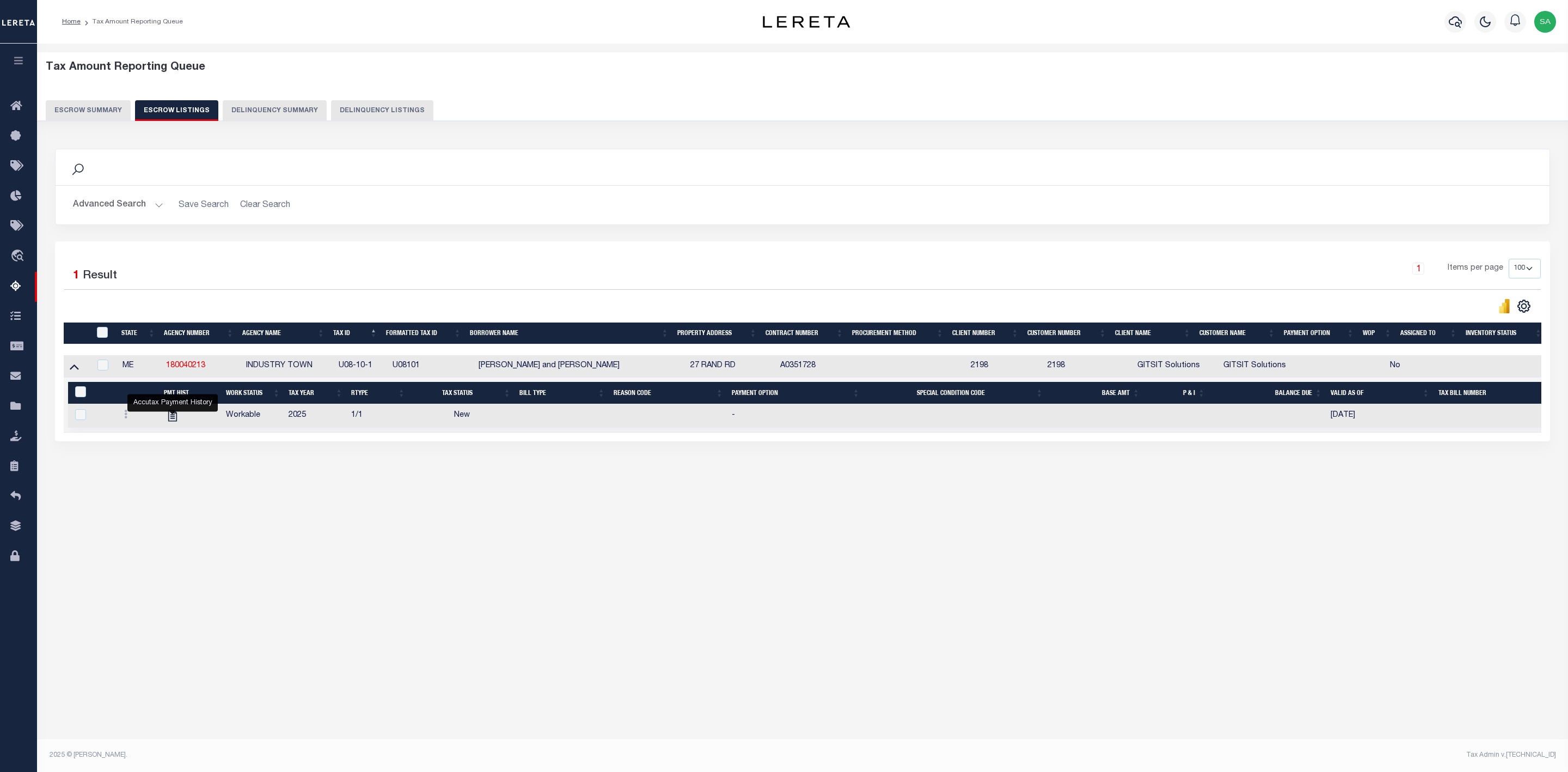
drag, startPoint x: 169, startPoint y: 420, endPoint x: 156, endPoint y: 430, distance: 16.4
drag, startPoint x: 156, startPoint y: 430, endPoint x: 208, endPoint y: 456, distance: 58.1
click at [283, 566] on div "Tax Amount Reporting Queue Escrow Summary Escrow Listings In" at bounding box center [802, 390] width 1531 height 695
drag, startPoint x: 217, startPoint y: 369, endPoint x: 161, endPoint y: 370, distance: 56.0
click at [162, 370] on td "180040213" at bounding box center [202, 366] width 80 height 22
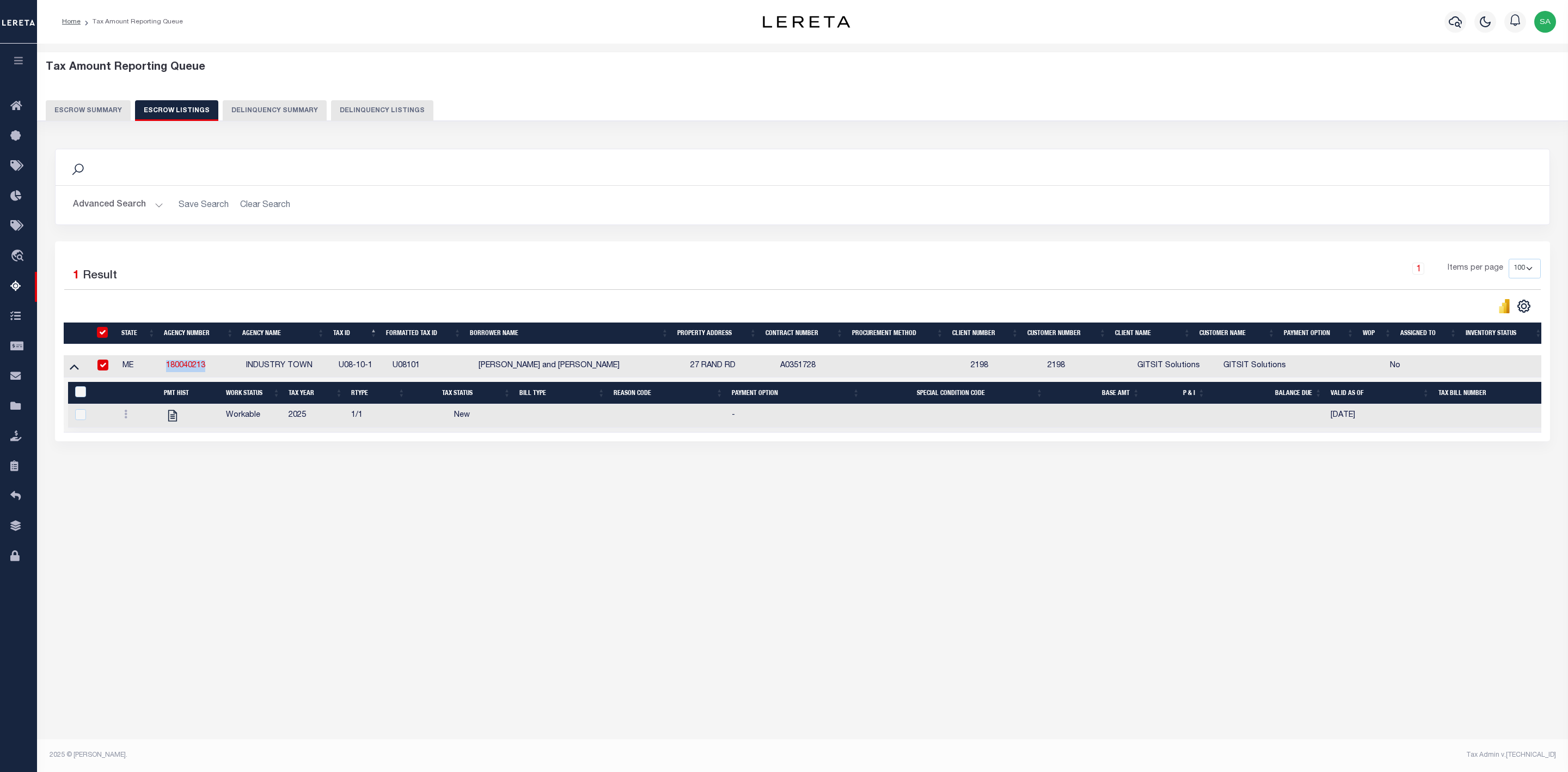
checkbox input "true"
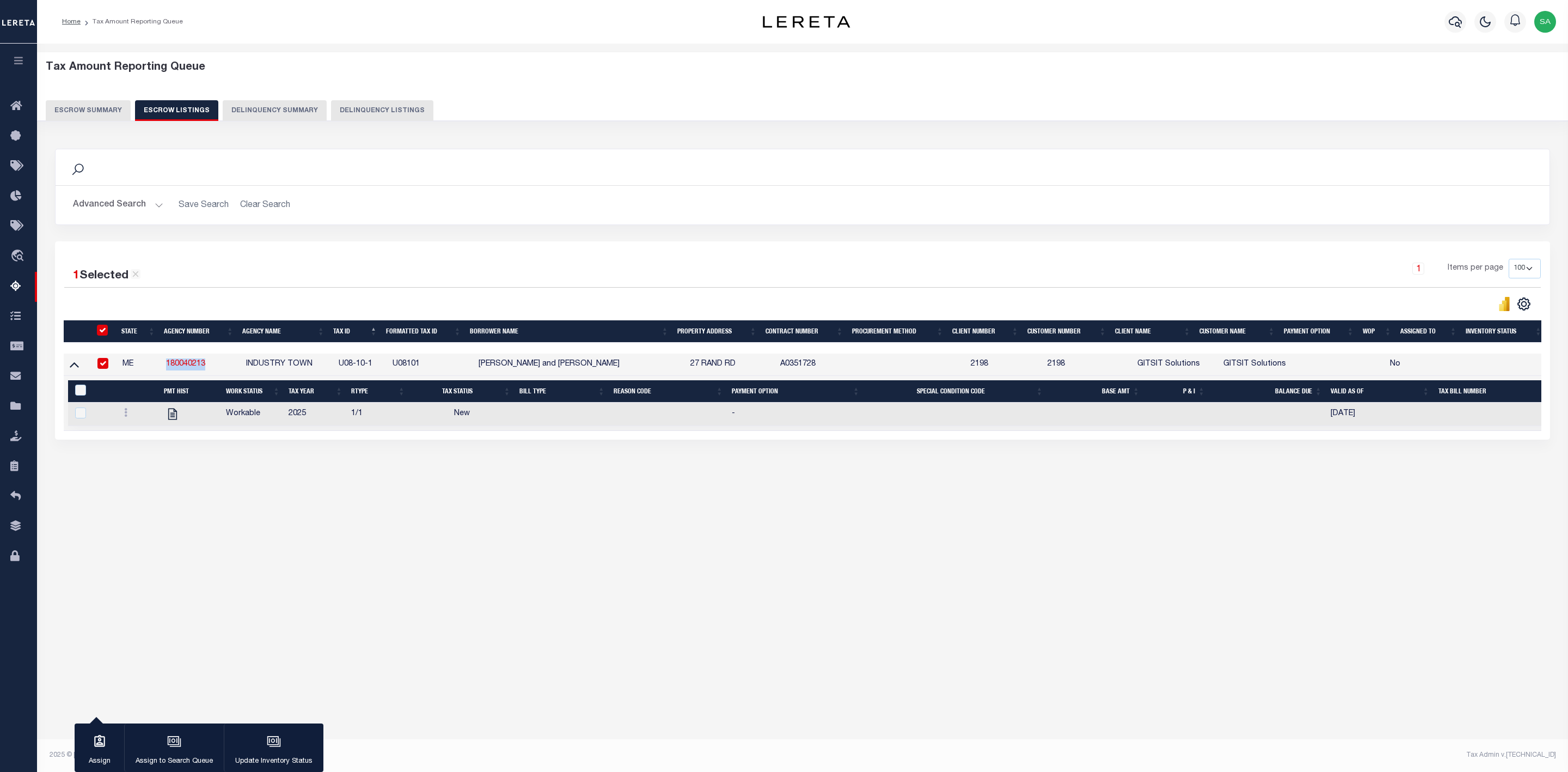
copy link "180040213"
click at [98, 102] on button "Escrow Summary" at bounding box center [88, 110] width 85 height 21
